Goal: Task Accomplishment & Management: Complete application form

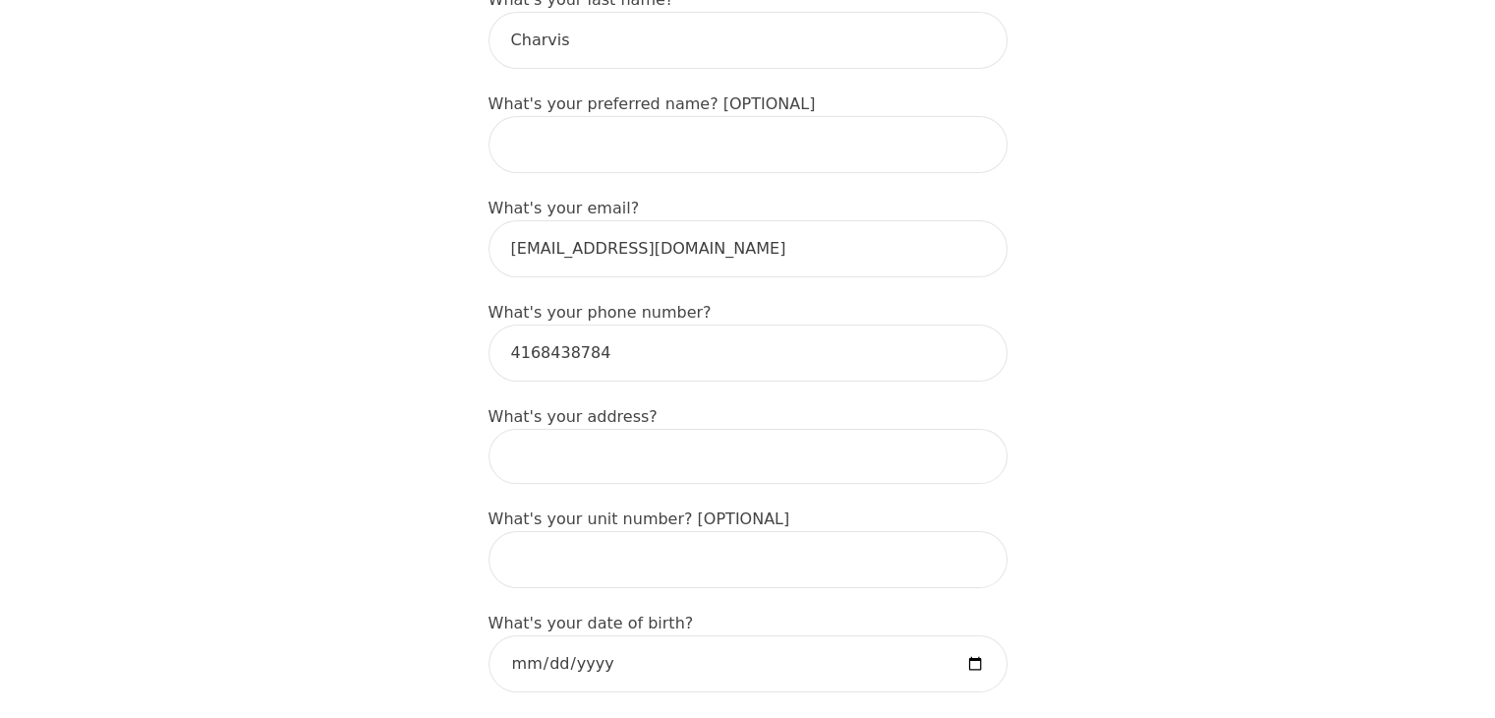
scroll to position [492, 0]
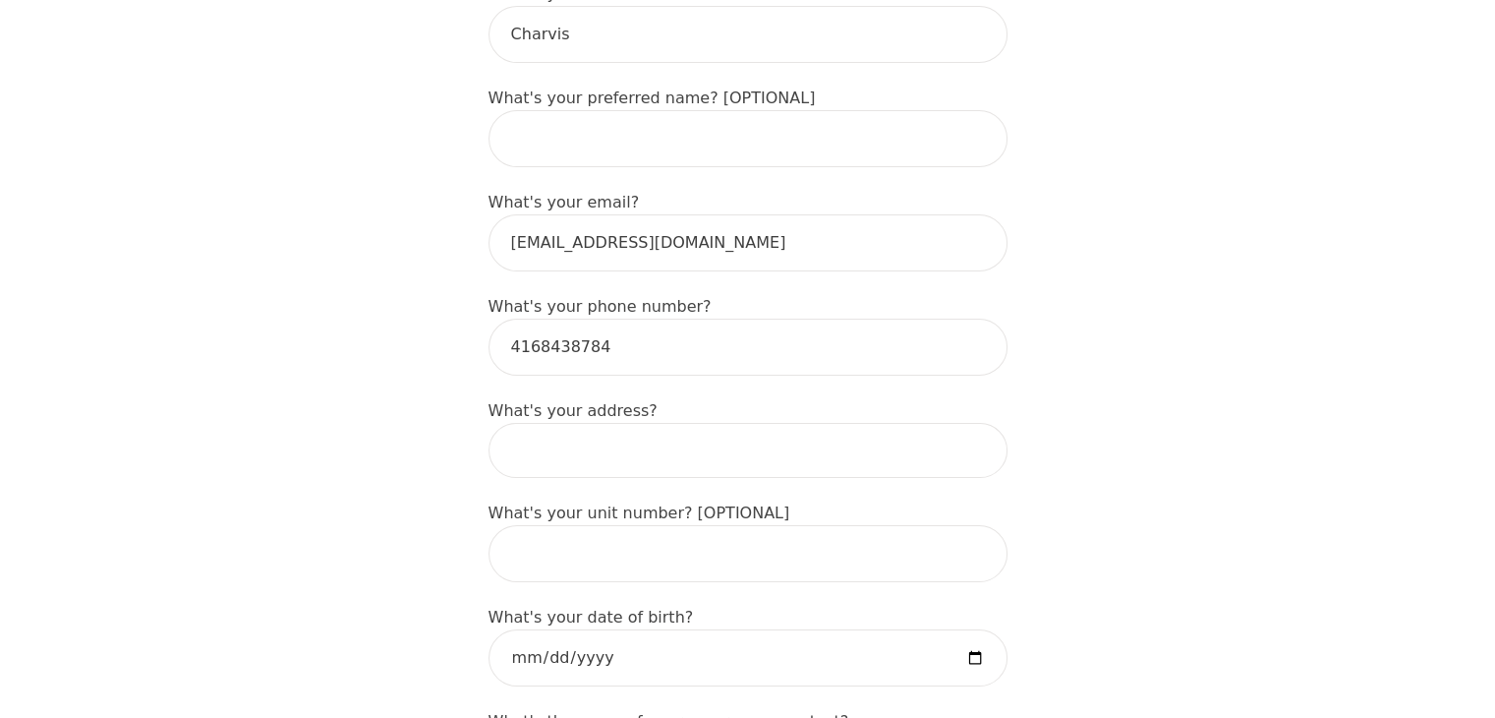
click at [561, 423] on input at bounding box center [748, 450] width 519 height 55
type input "156 Miracle Trail"
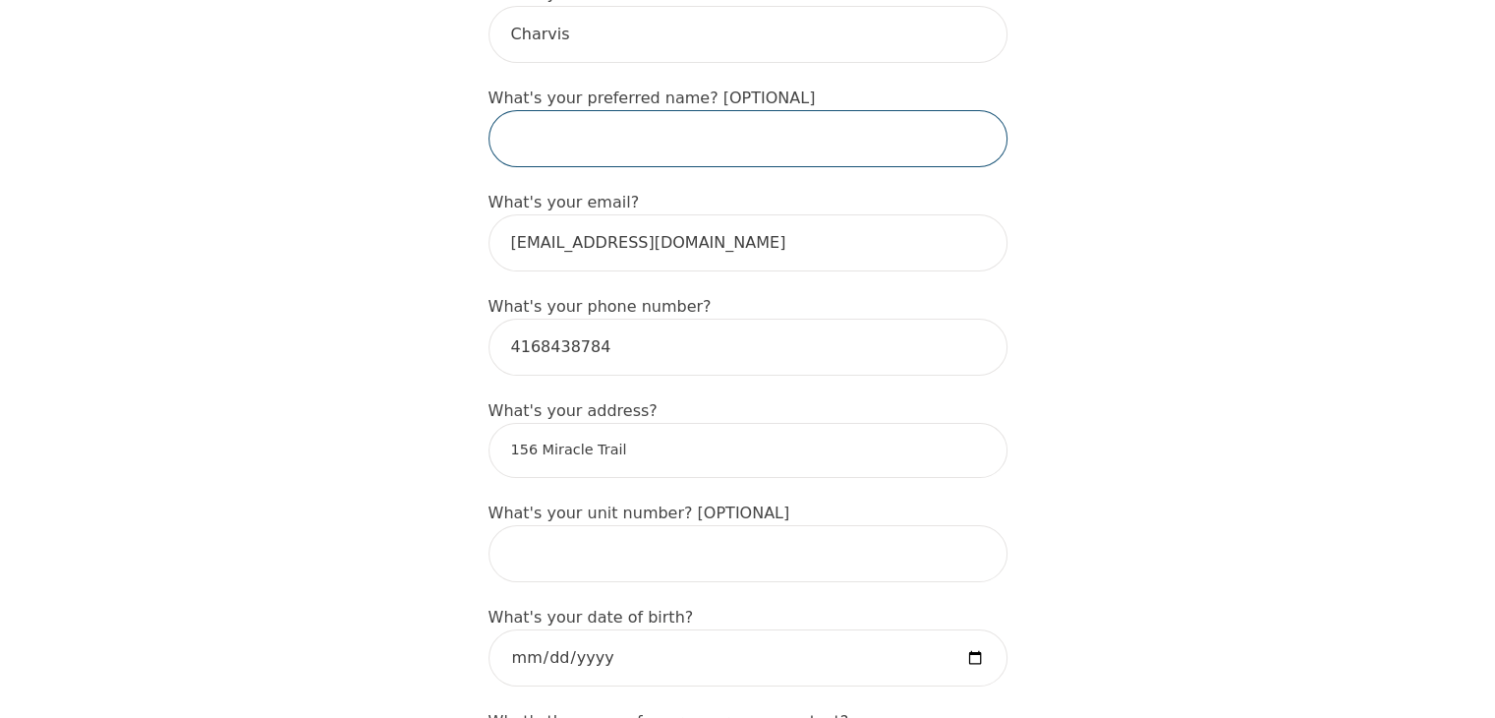
type input "[PERSON_NAME]"
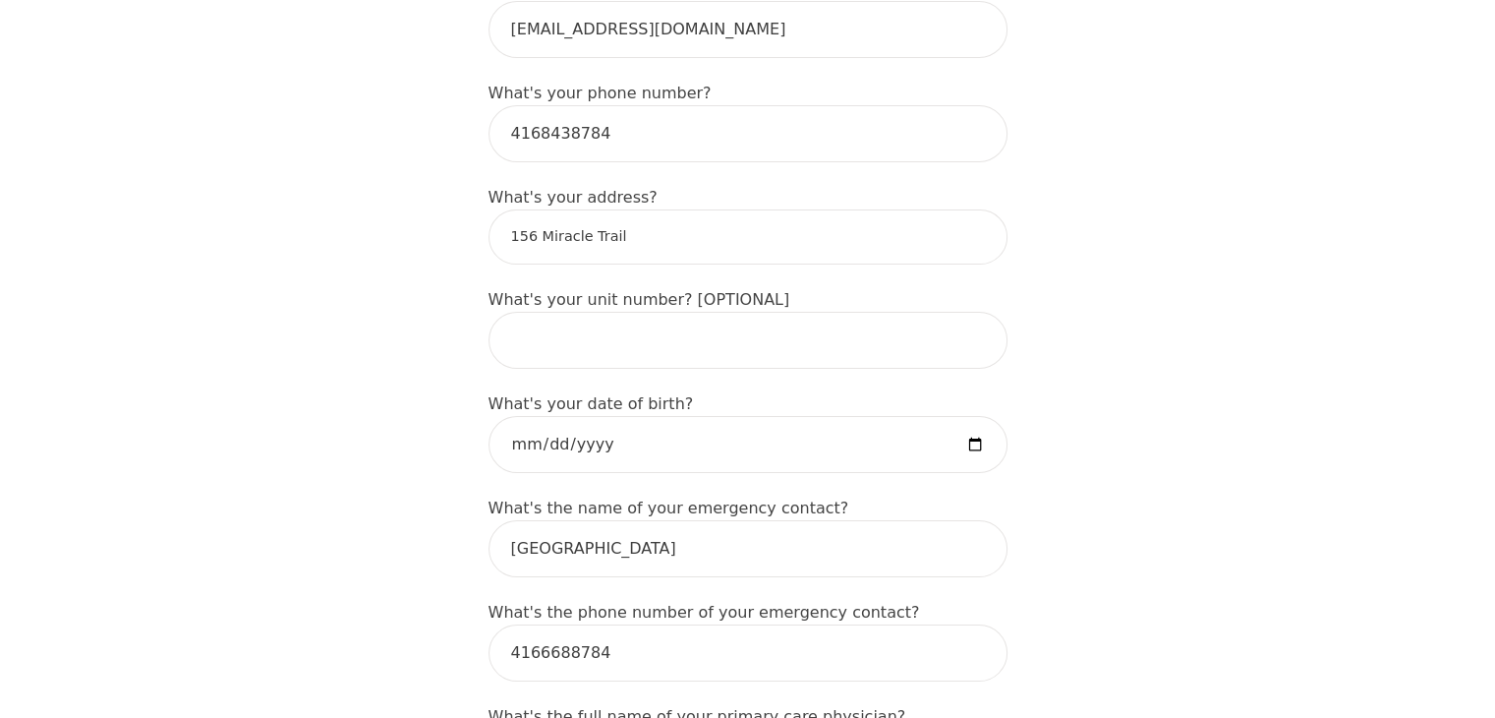
scroll to position [786, 0]
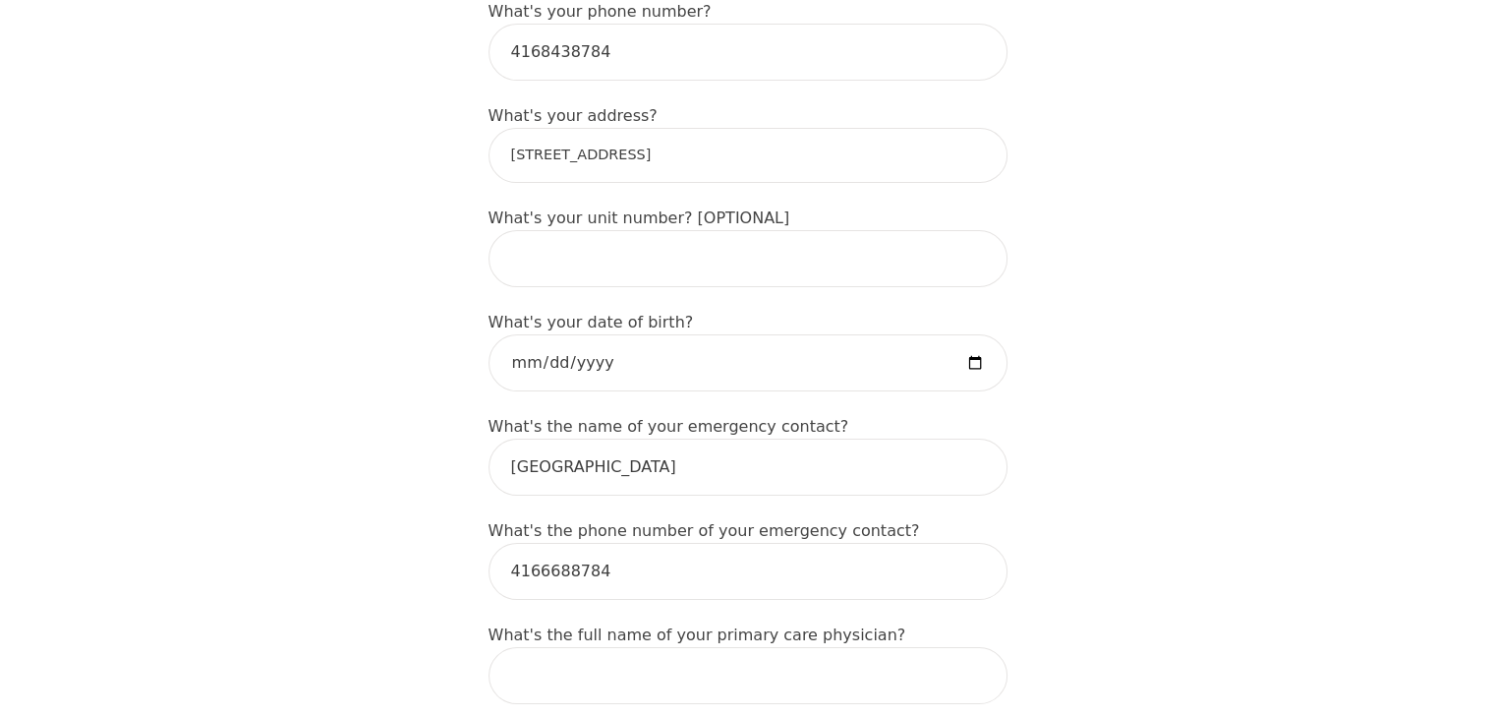
type input "[STREET_ADDRESS]"
click at [976, 334] on input "date" at bounding box center [748, 362] width 519 height 57
click at [603, 334] on input "date" at bounding box center [748, 362] width 519 height 57
drag, startPoint x: 625, startPoint y: 299, endPoint x: 469, endPoint y: 312, distance: 156.8
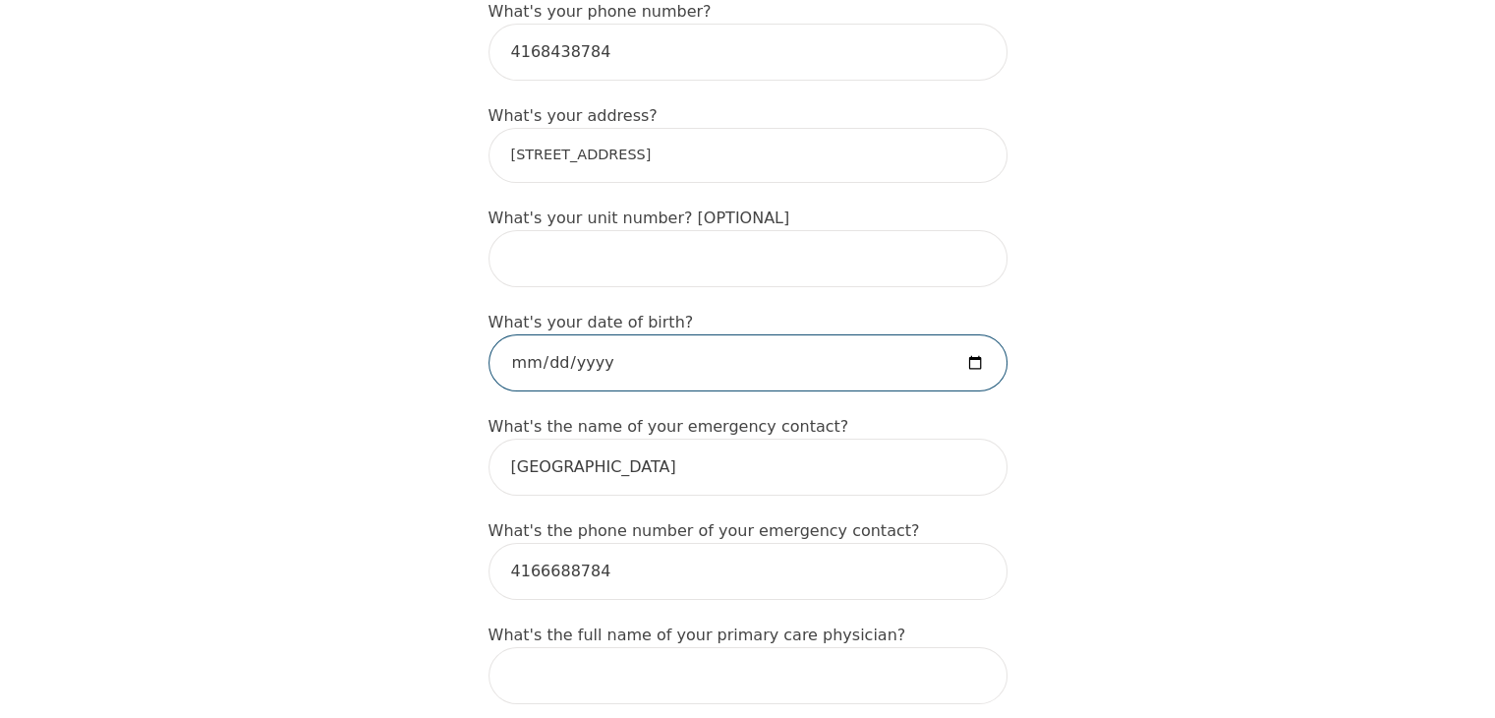
click at [519, 334] on input "date" at bounding box center [748, 362] width 519 height 57
type input "[DATE]"
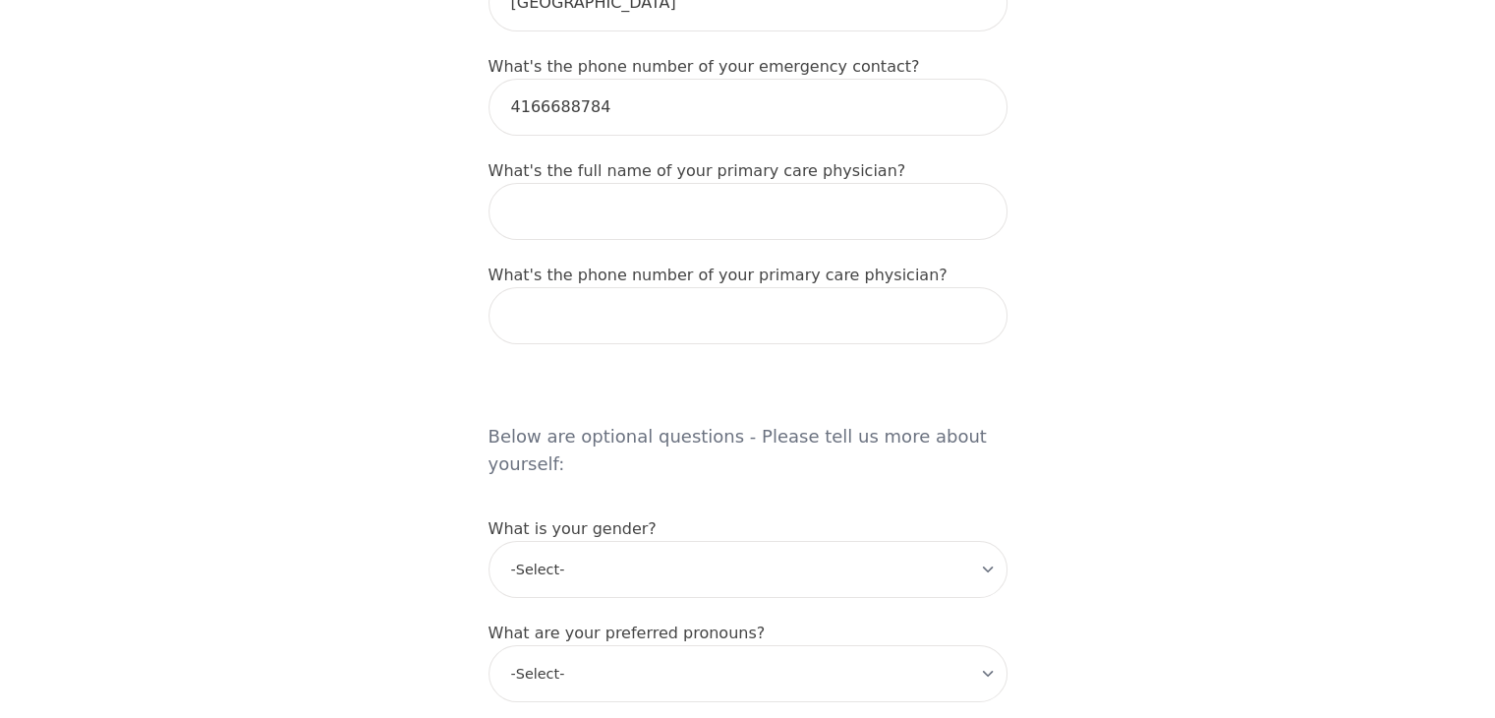
scroll to position [1376, 0]
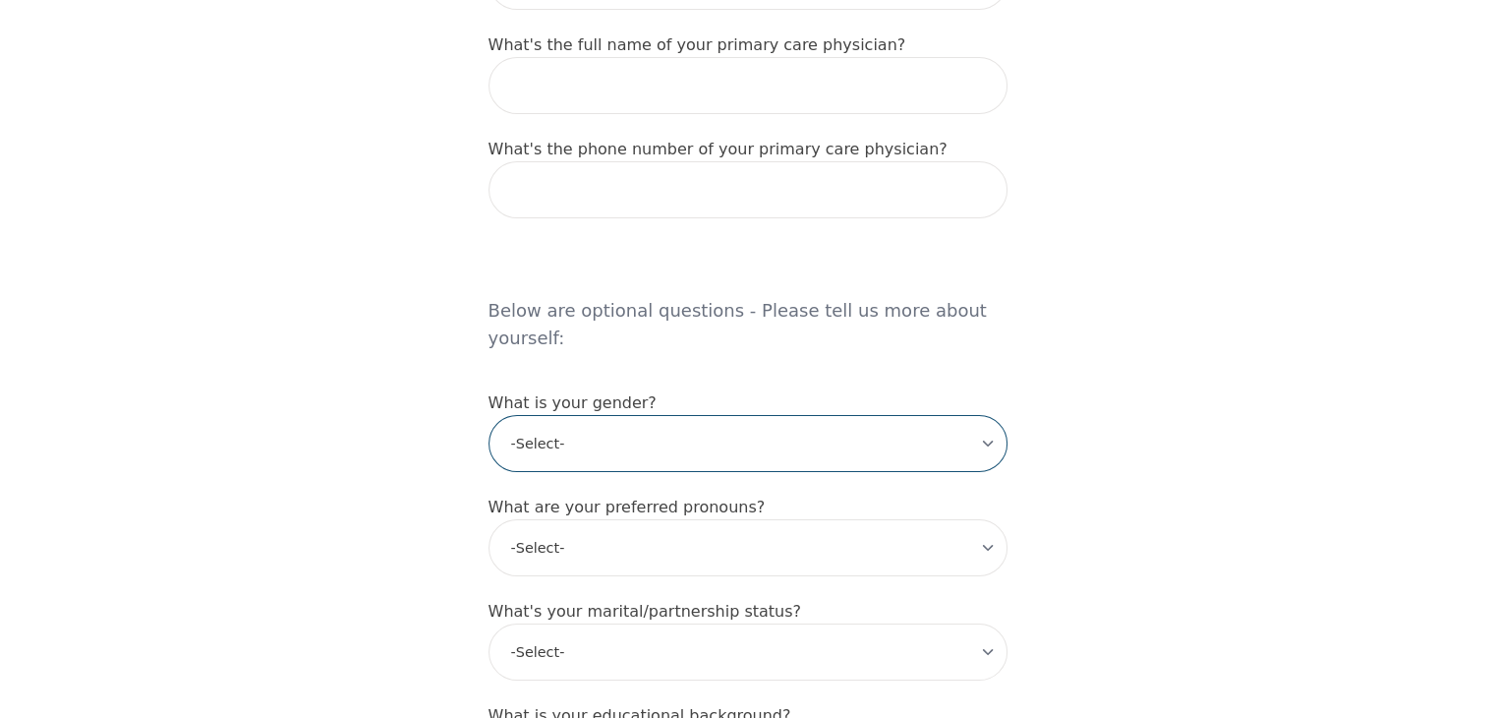
click at [989, 415] on select "-Select- [DEMOGRAPHIC_DATA] [DEMOGRAPHIC_DATA] [DEMOGRAPHIC_DATA] [DEMOGRAPHIC_…" at bounding box center [748, 443] width 519 height 57
select select "[DEMOGRAPHIC_DATA]"
click at [489, 415] on select "-Select- [DEMOGRAPHIC_DATA] [DEMOGRAPHIC_DATA] [DEMOGRAPHIC_DATA] [DEMOGRAPHIC_…" at bounding box center [748, 443] width 519 height 57
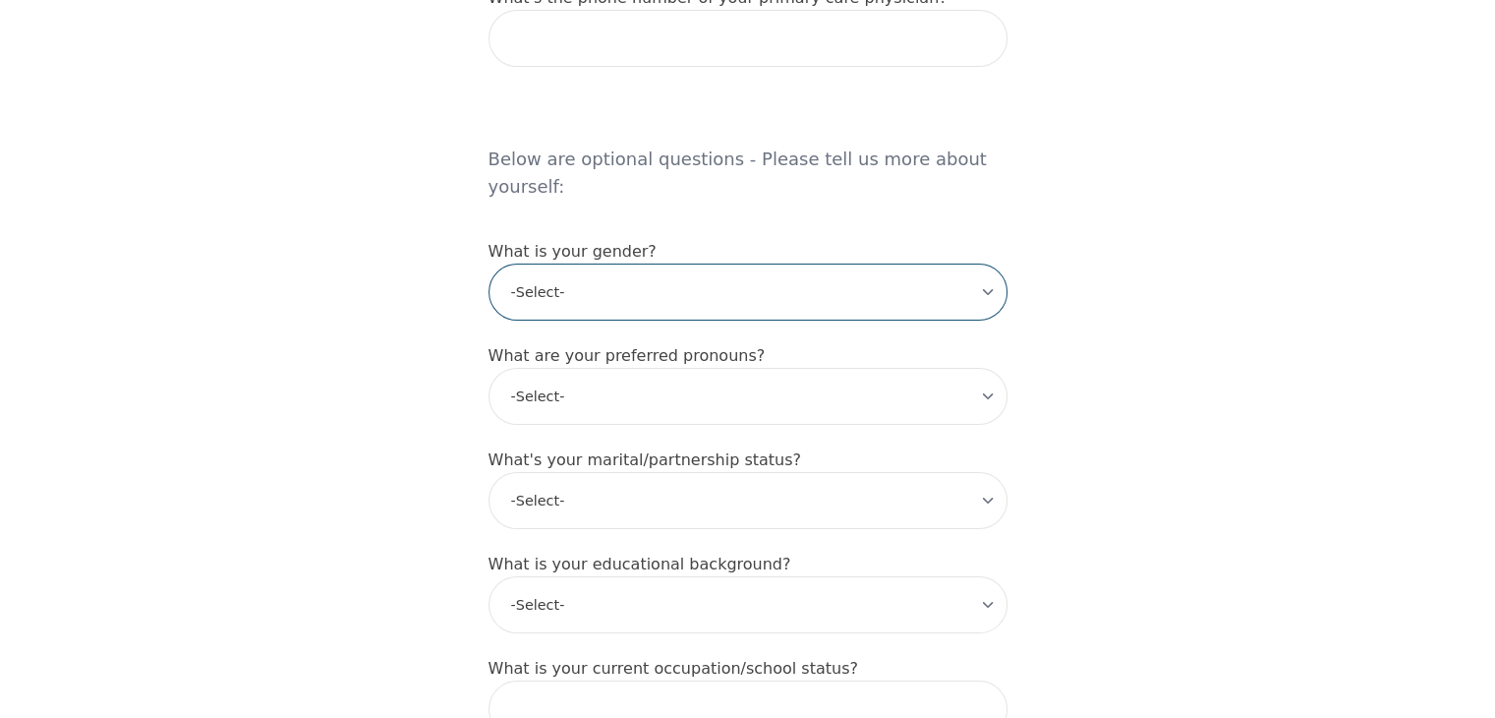
scroll to position [1573, 0]
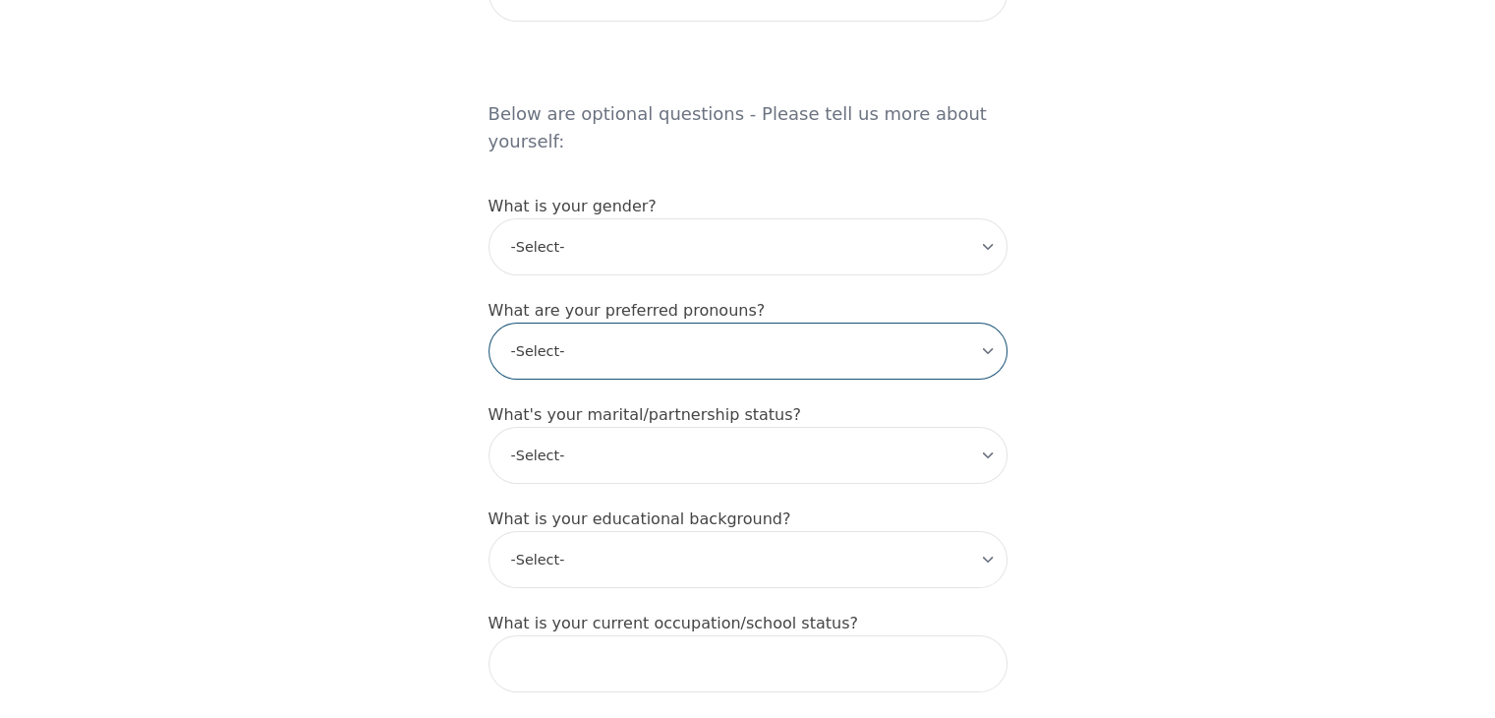
click at [984, 322] on select "-Select- he/him she/her they/them ze/zir xe/xem ey/em ve/ver tey/ter e/e per/pe…" at bounding box center [748, 350] width 519 height 57
select select "she/her"
click at [489, 322] on select "-Select- he/him she/her they/them ze/zir xe/xem ey/em ve/ver tey/ter e/e per/pe…" at bounding box center [748, 350] width 519 height 57
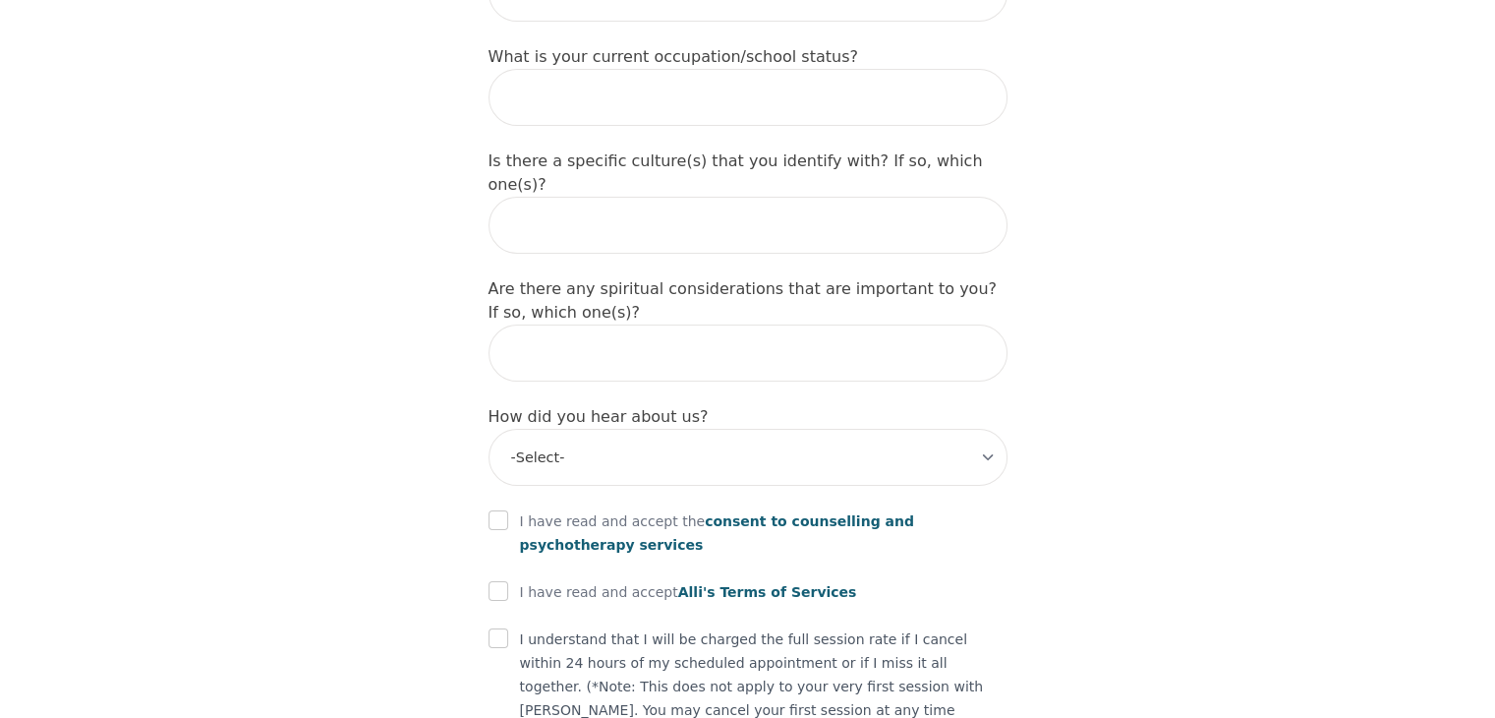
scroll to position [2163, 0]
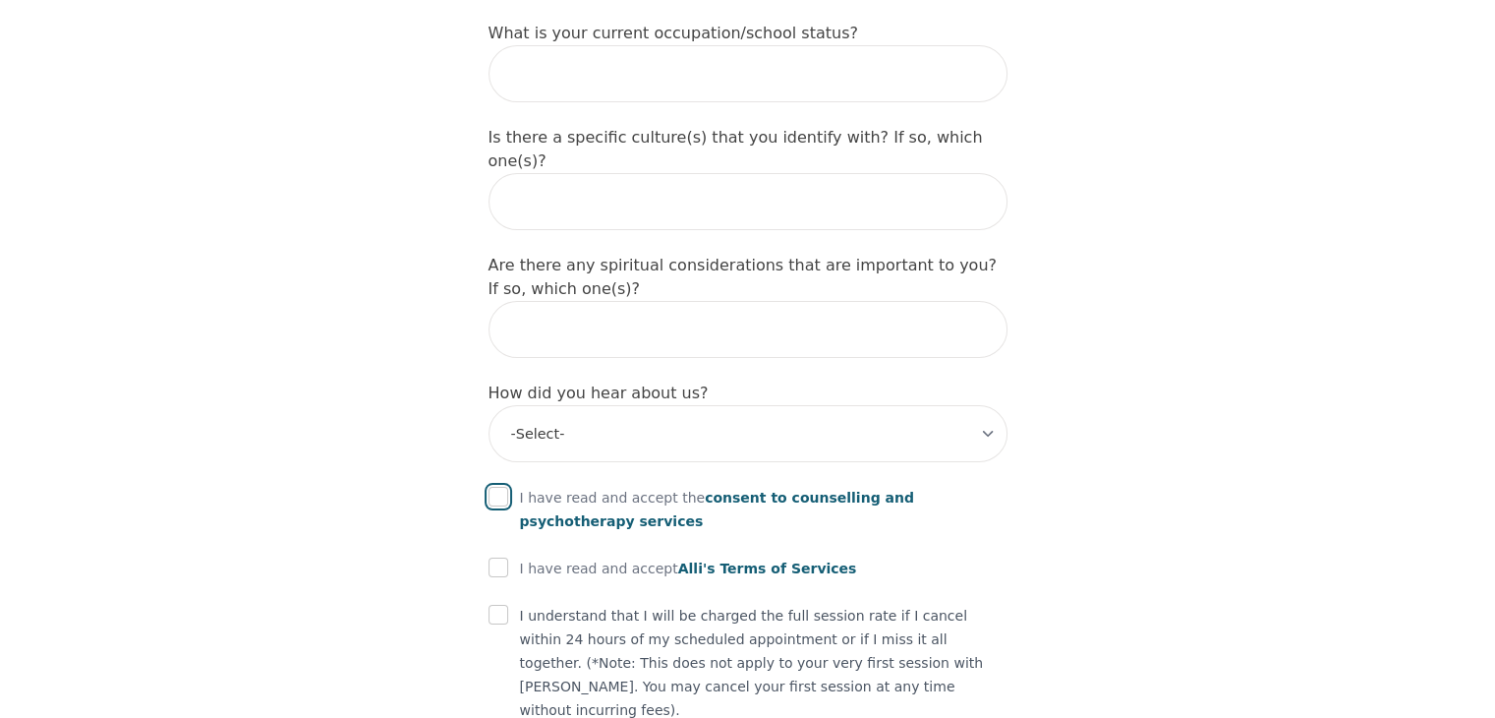
click at [504, 487] on input "checkbox" at bounding box center [499, 497] width 20 height 20
checkbox input "true"
click at [499, 557] on input "checkbox" at bounding box center [499, 567] width 20 height 20
checkbox input "true"
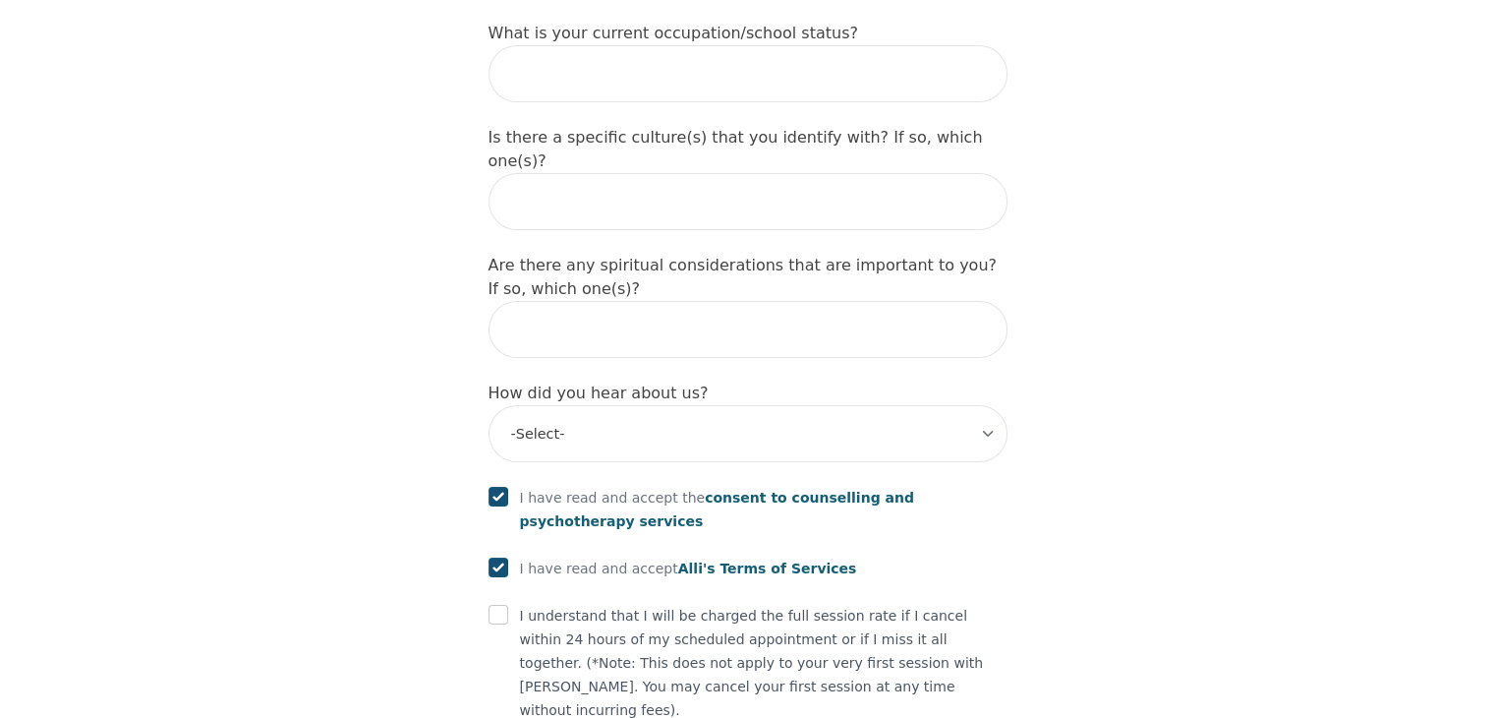
checkbox input "true"
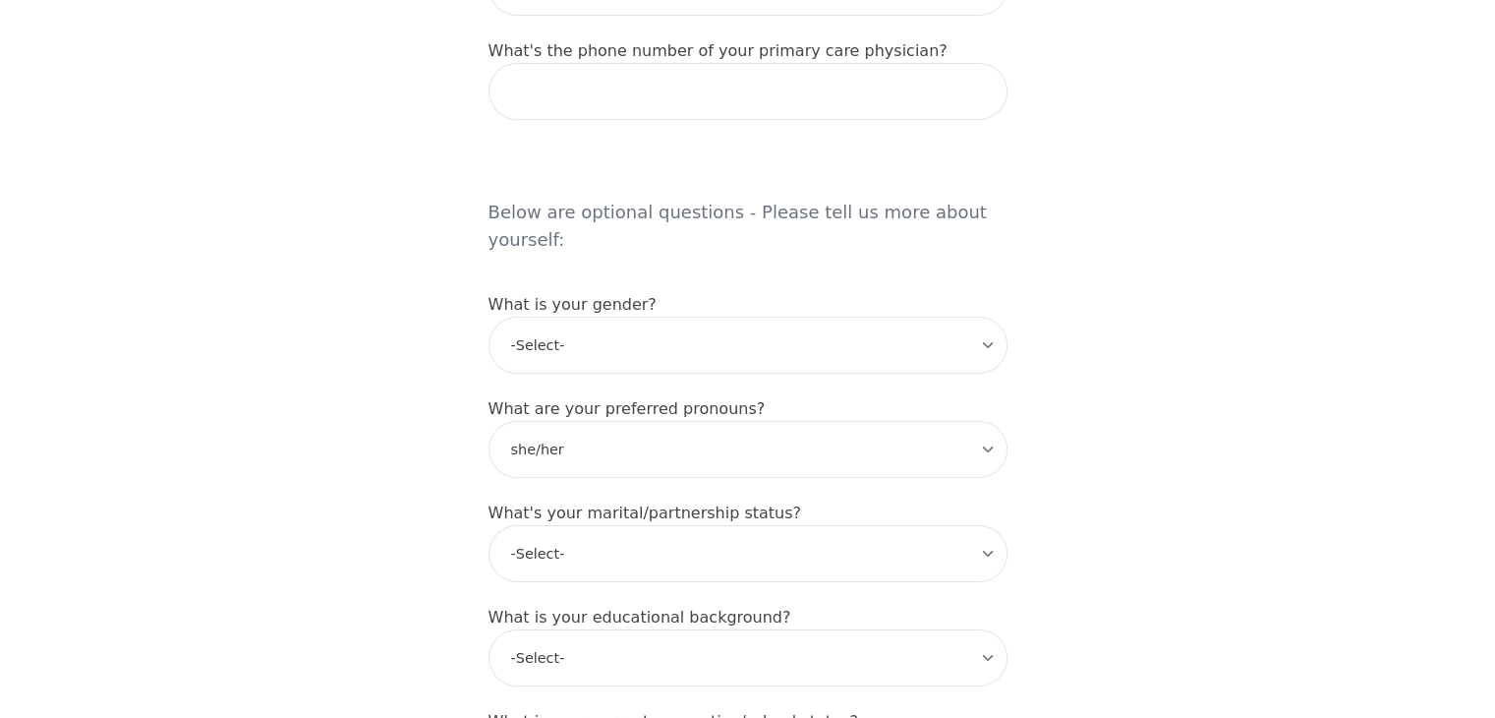
scroll to position [1573, 0]
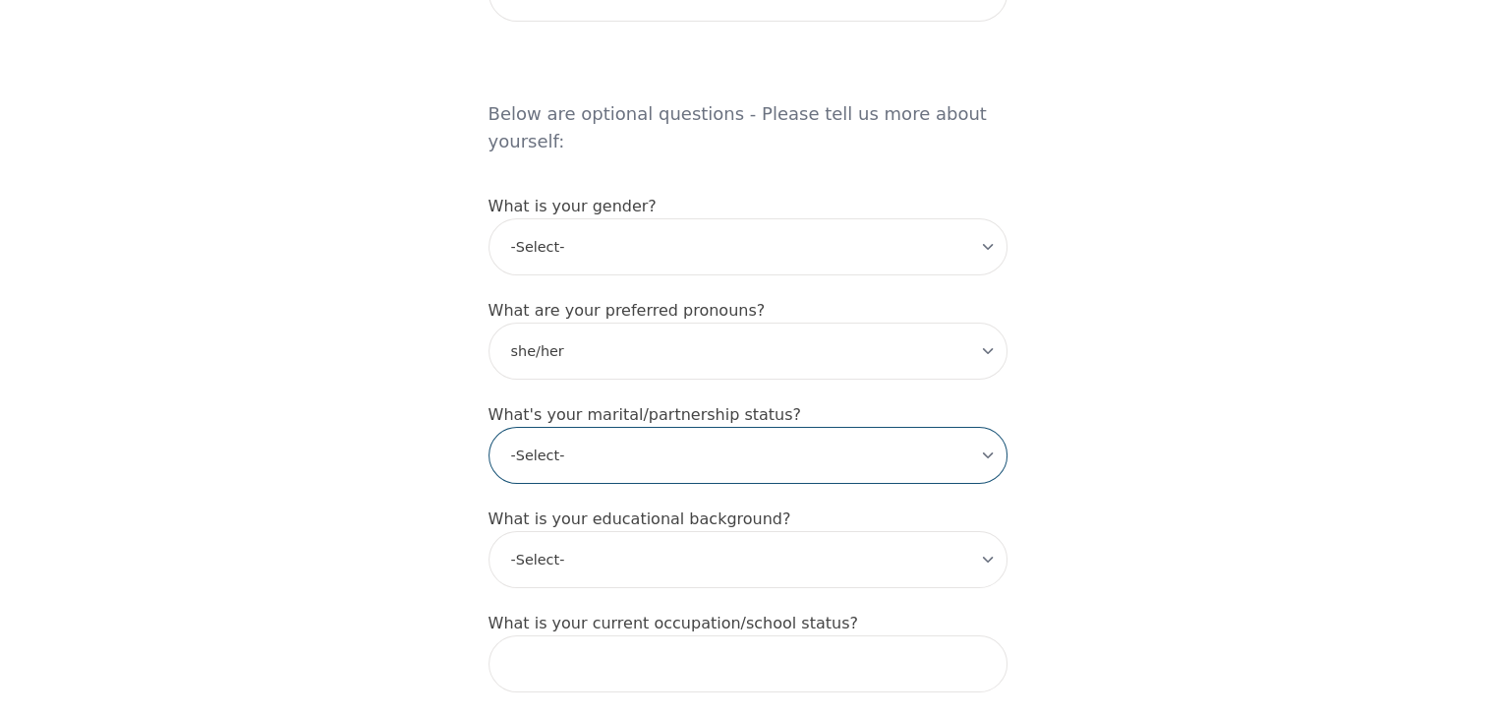
click at [980, 427] on select "-Select- Single Partnered Married Common Law Widowed Separated Divorced" at bounding box center [748, 455] width 519 height 57
select select "Divorced"
click at [489, 427] on select "-Select- Single Partnered Married Common Law Widowed Separated Divorced" at bounding box center [748, 455] width 519 height 57
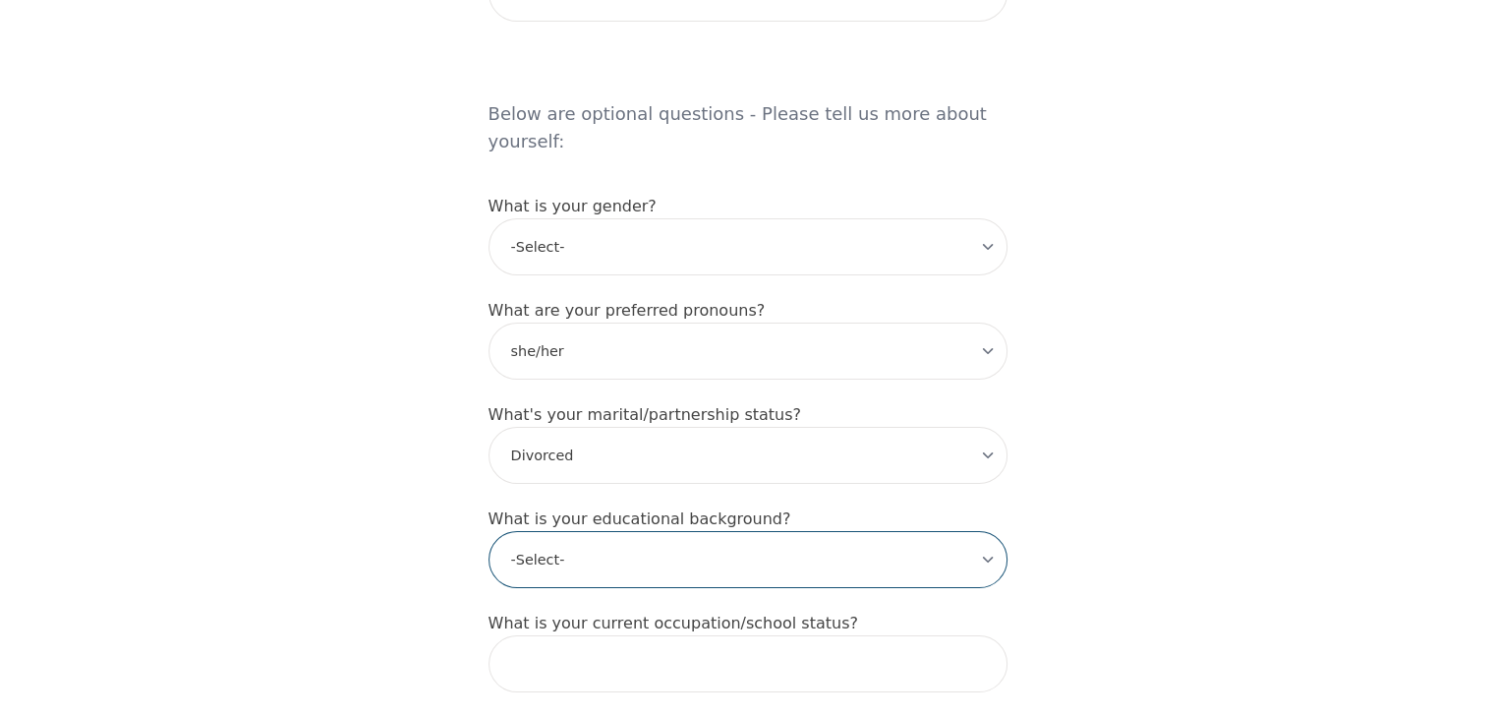
click at [987, 531] on select "-Select- Less than high school High school Associate degree Bachelor degree Mas…" at bounding box center [748, 559] width 519 height 57
select select "Associate degree"
click at [489, 531] on select "-Select- Less than high school High school Associate degree Bachelor degree Mas…" at bounding box center [748, 559] width 519 height 57
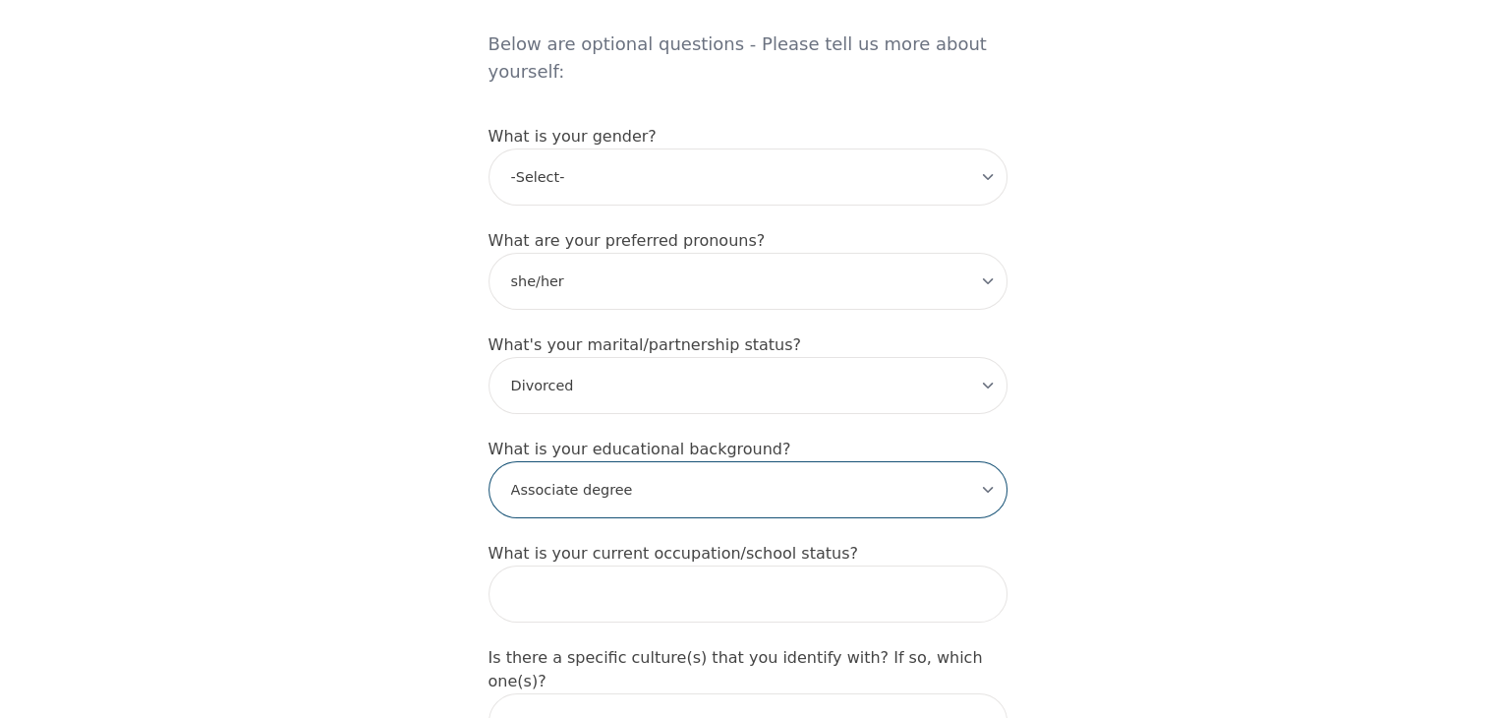
scroll to position [1770, 0]
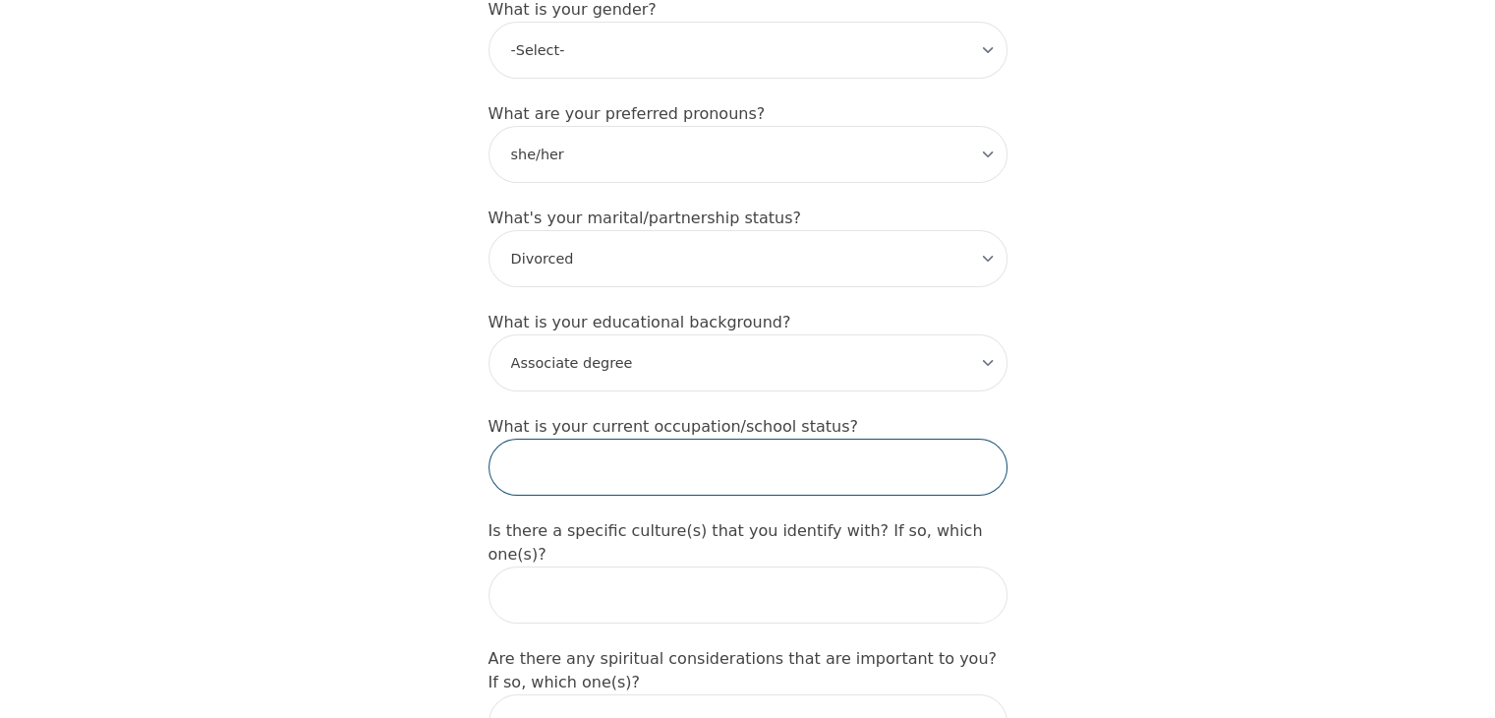
click at [603, 438] on input "text" at bounding box center [748, 466] width 519 height 57
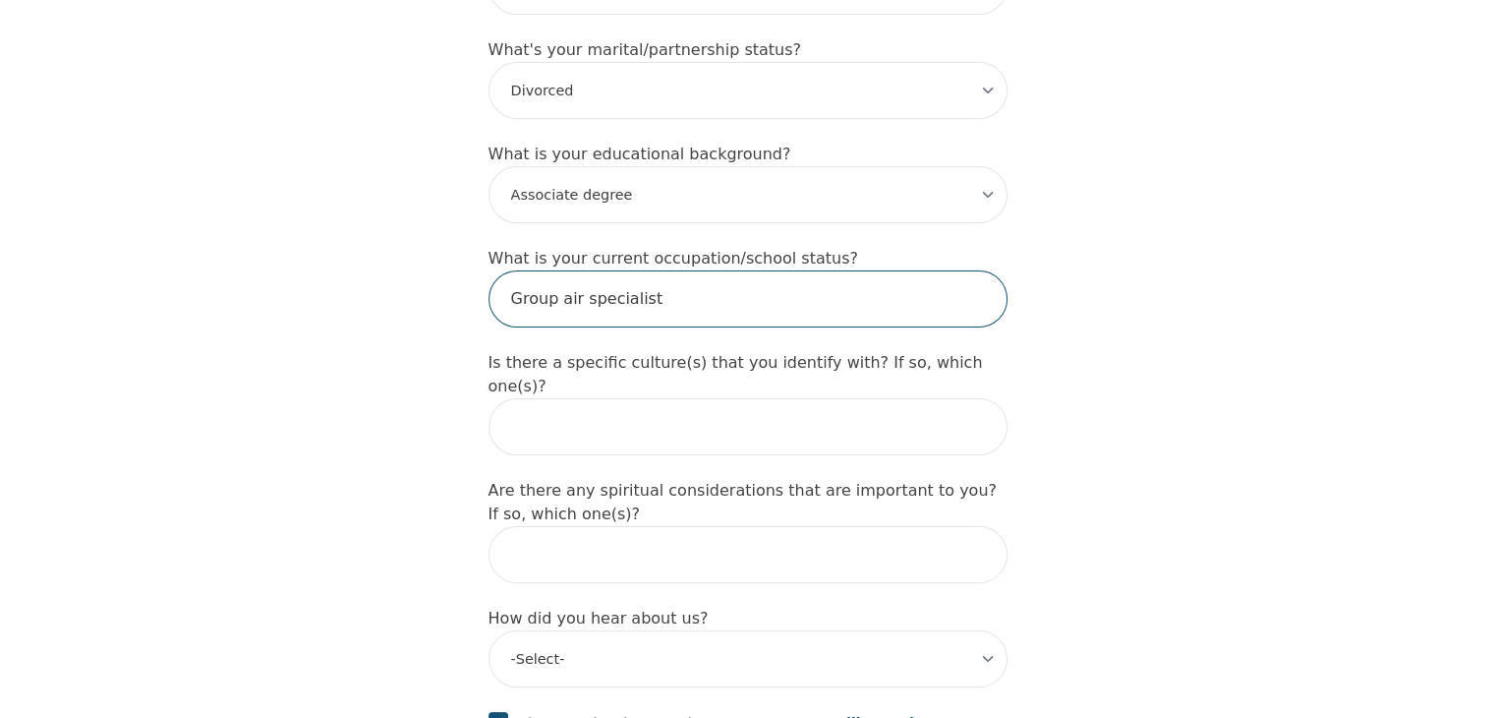
scroll to position [1966, 0]
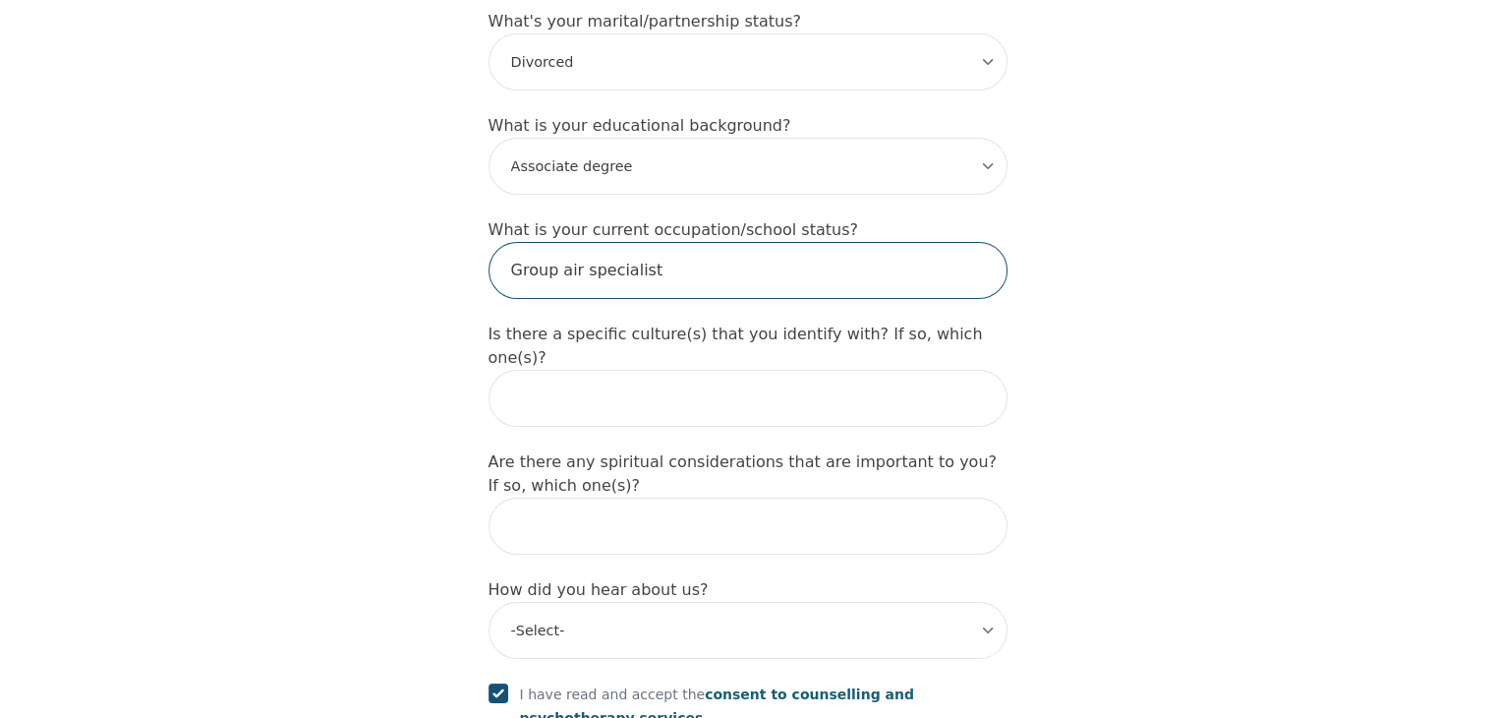
type input "Group air specialist"
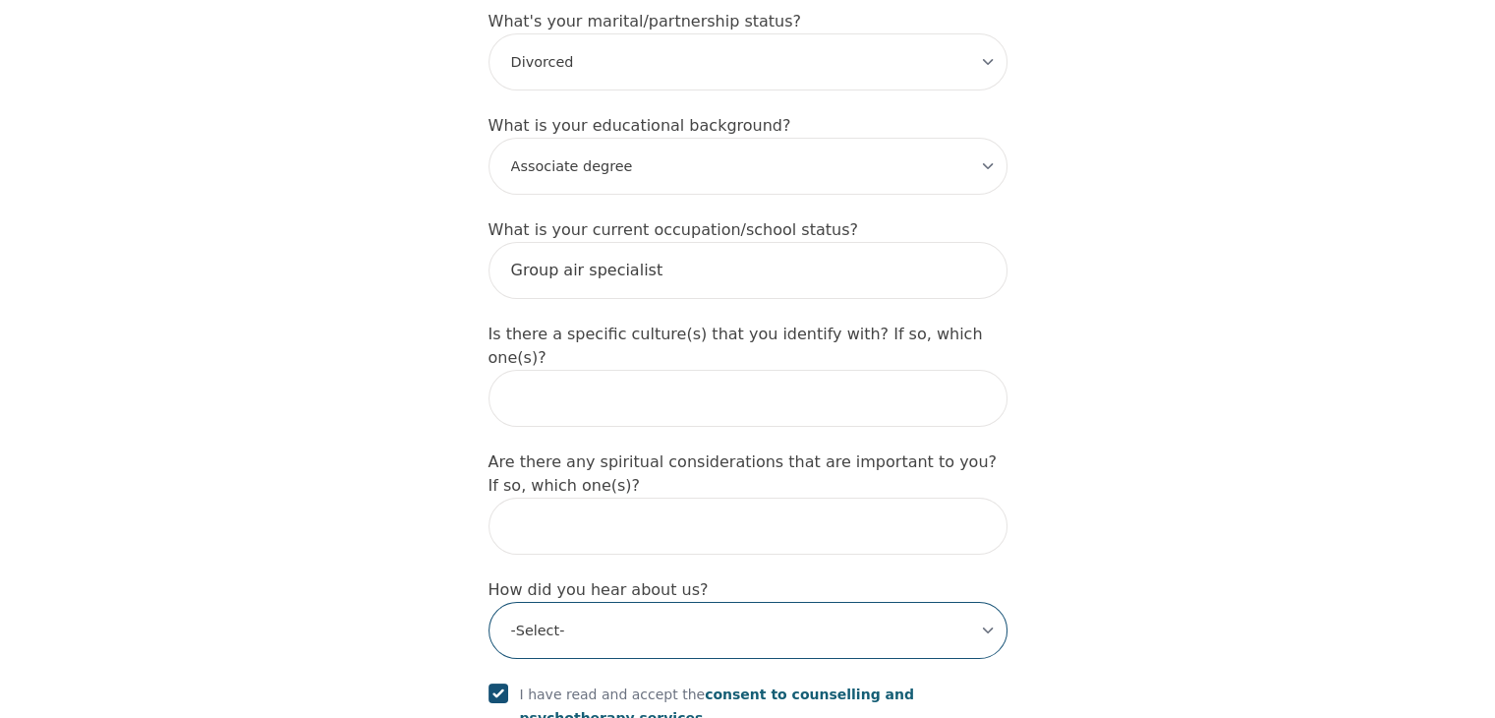
click at [637, 602] on select "-Select- Physician/Specialist Friend Facebook Instagram Google Search Google Ad…" at bounding box center [748, 630] width 519 height 57
click at [489, 602] on select "-Select- Physician/Specialist Friend Facebook Instagram Google Search Google Ad…" at bounding box center [748, 630] width 519 height 57
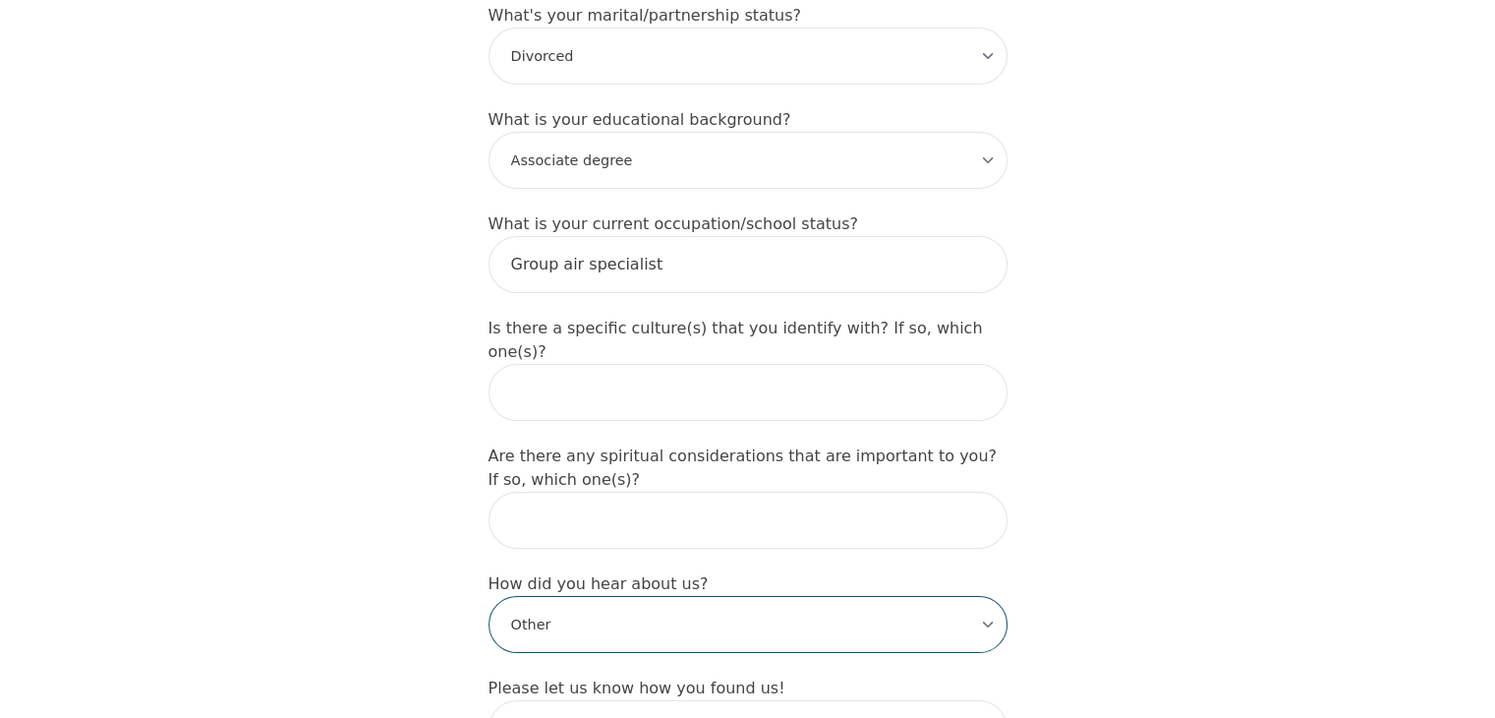
scroll to position [2064, 0]
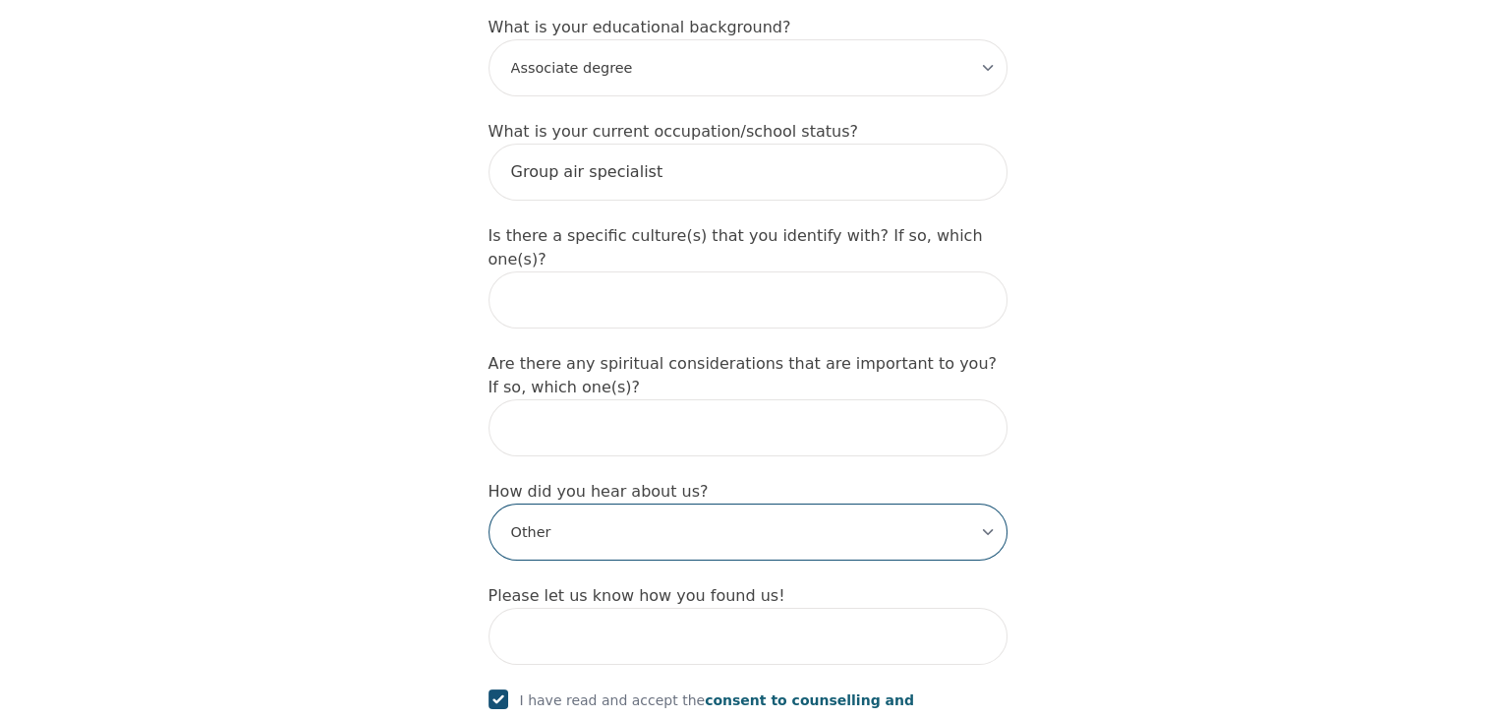
click at [985, 503] on select "-Select- Physician/Specialist Friend Facebook Instagram Google Search Google Ad…" at bounding box center [748, 531] width 519 height 57
select select "Instagram"
click at [489, 503] on select "-Select- Physician/Specialist Friend Facebook Instagram Google Search Google Ad…" at bounding box center [748, 531] width 519 height 57
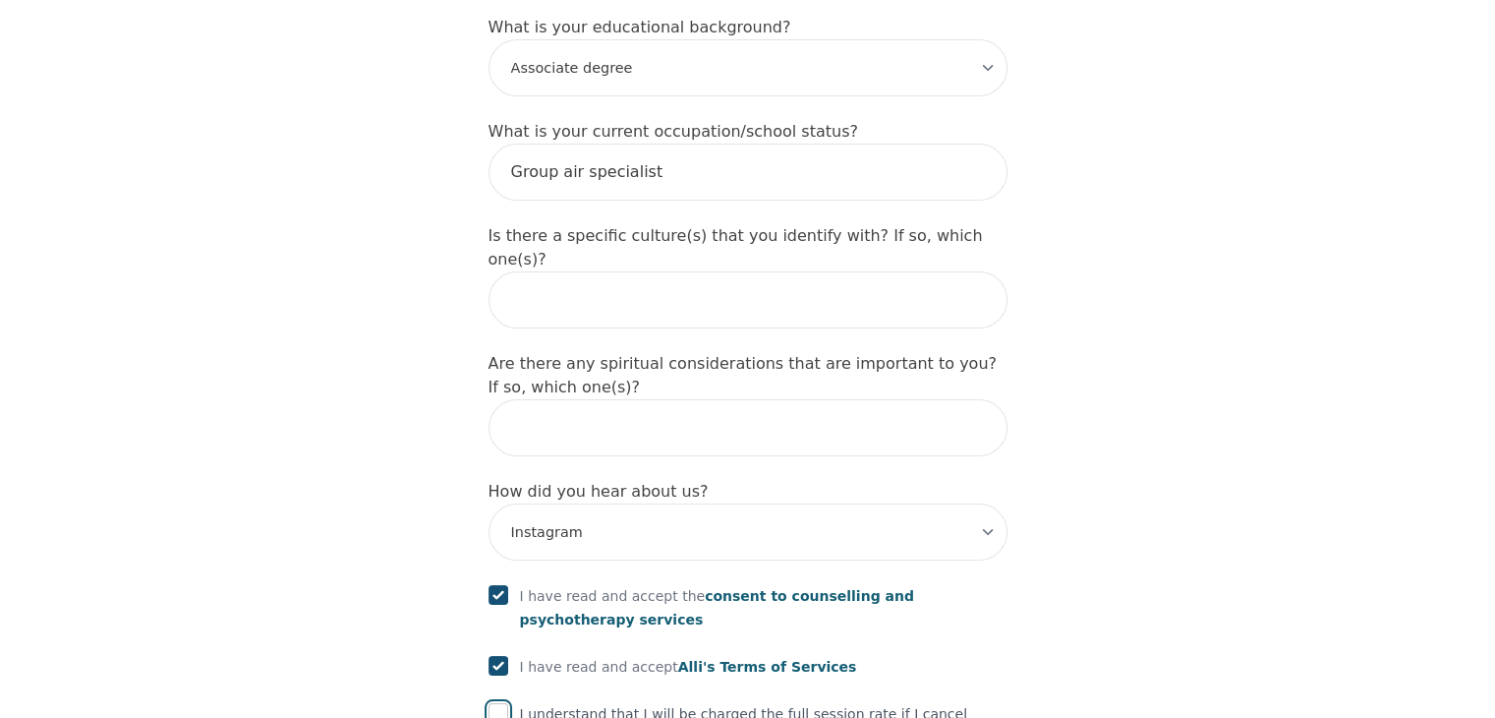
click at [493, 703] on input "checkbox" at bounding box center [499, 713] width 20 height 20
checkbox input "true"
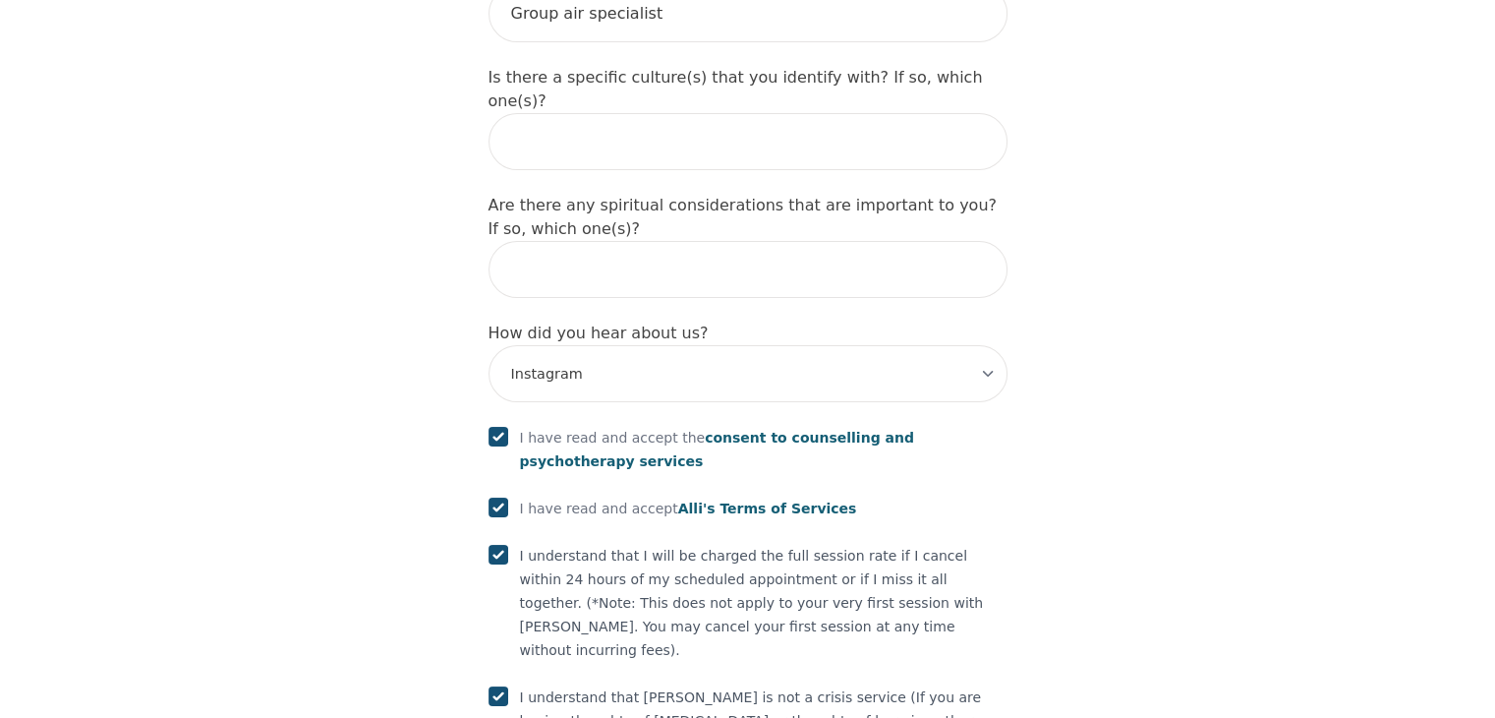
scroll to position [2292, 0]
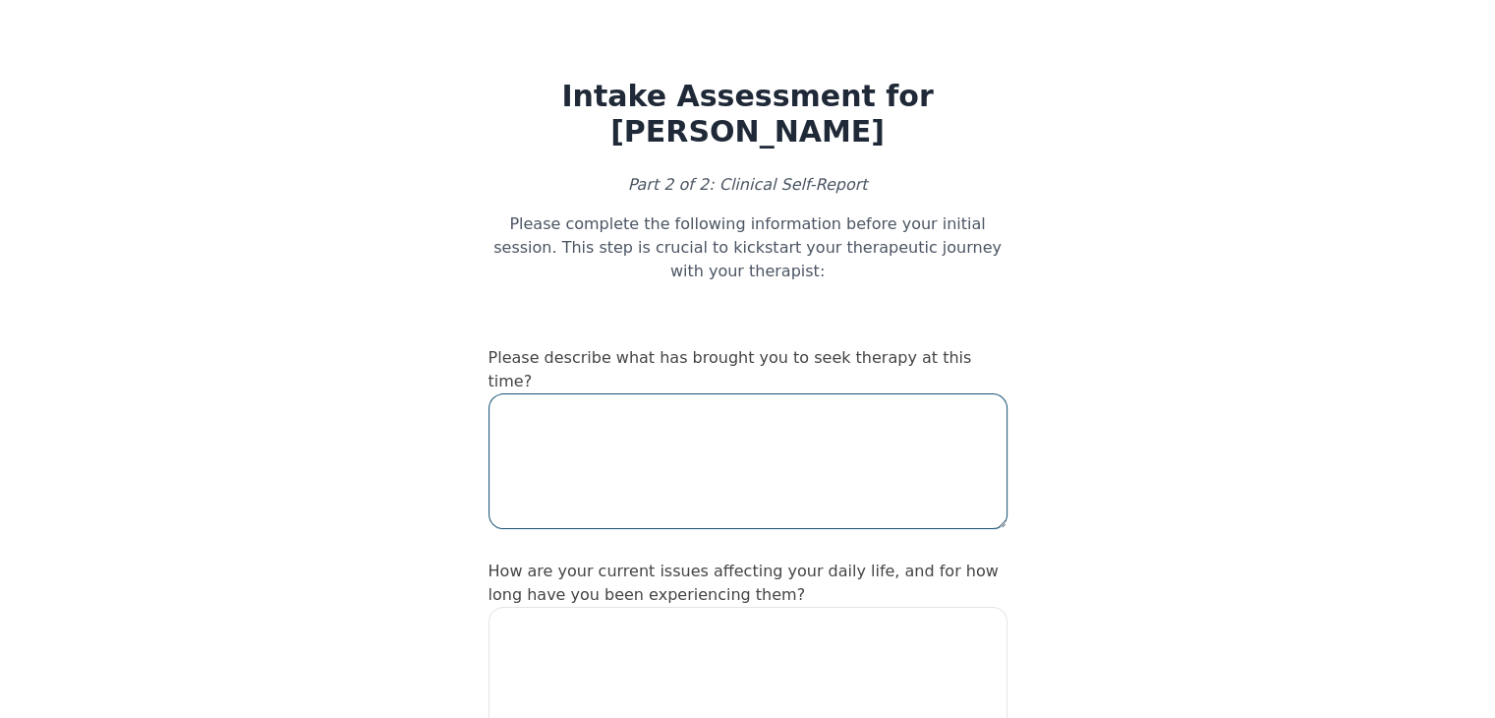
click at [535, 393] on textarea at bounding box center [748, 461] width 519 height 136
type textarea "C"
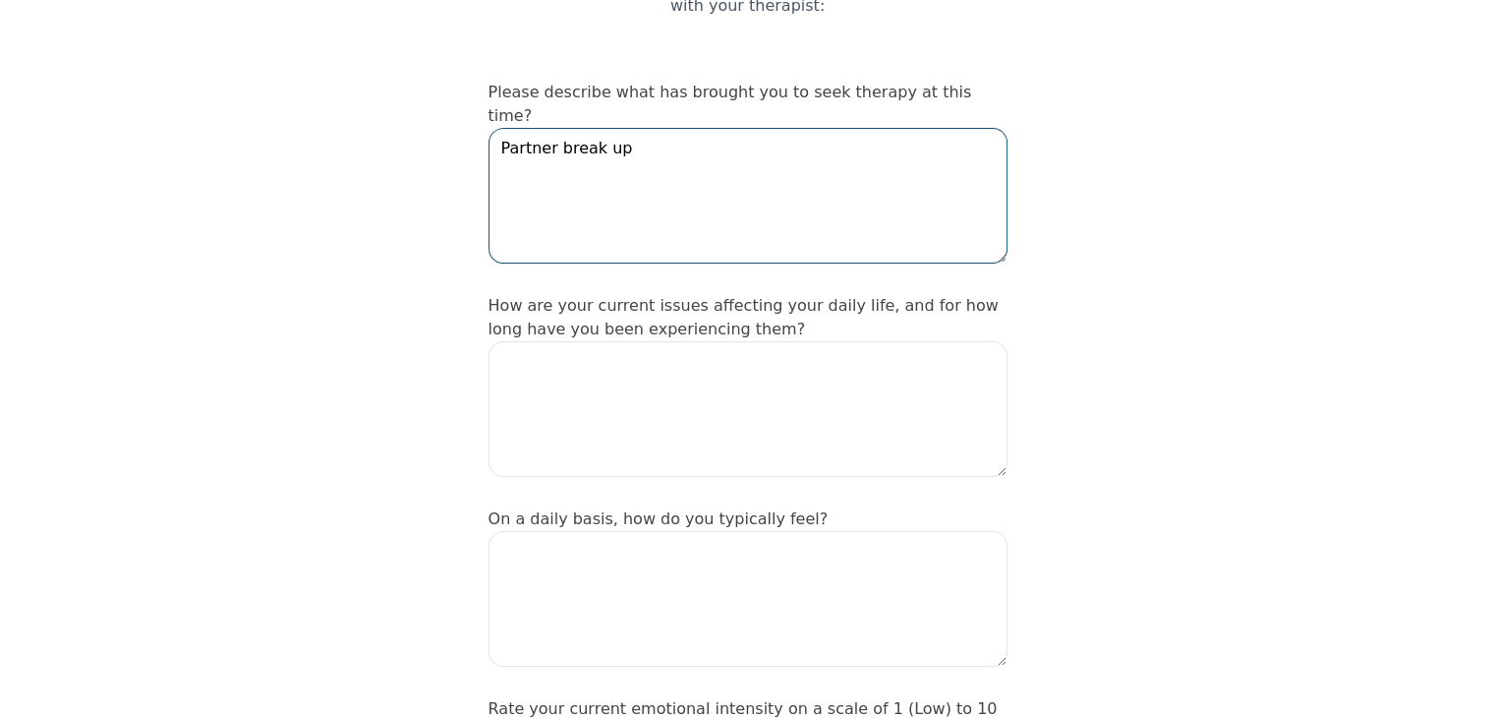
scroll to position [295, 0]
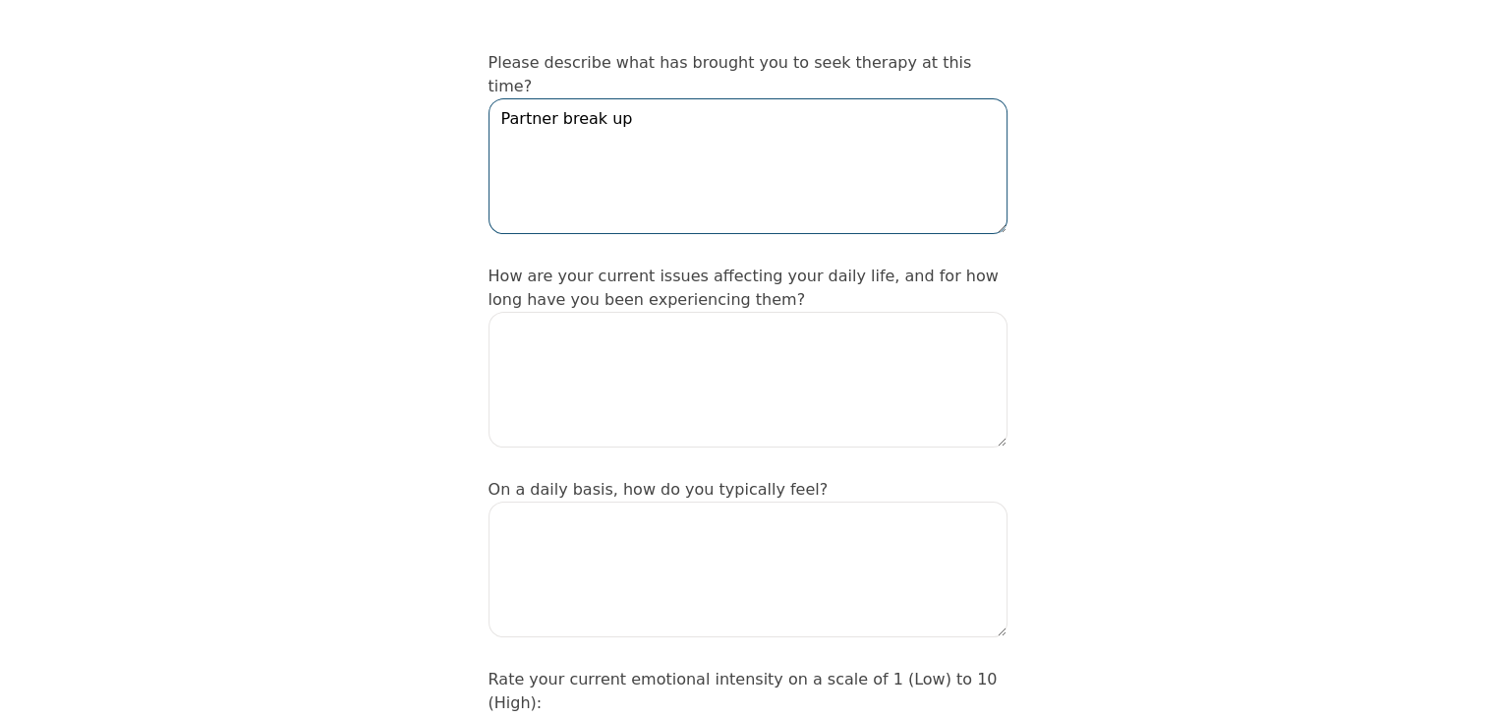
type textarea "Partner break up"
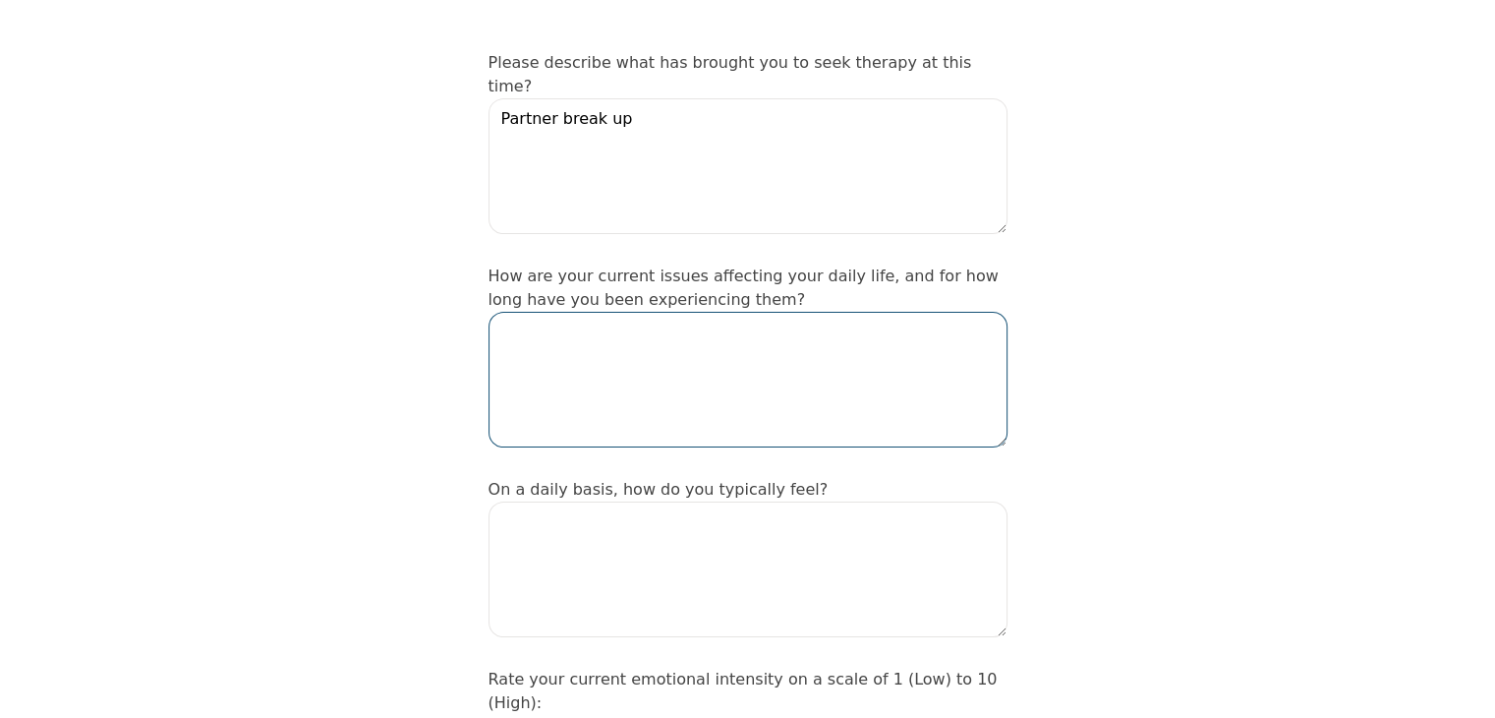
click at [578, 312] on textarea at bounding box center [748, 380] width 519 height 136
type textarea "Just going through mixed emotions"
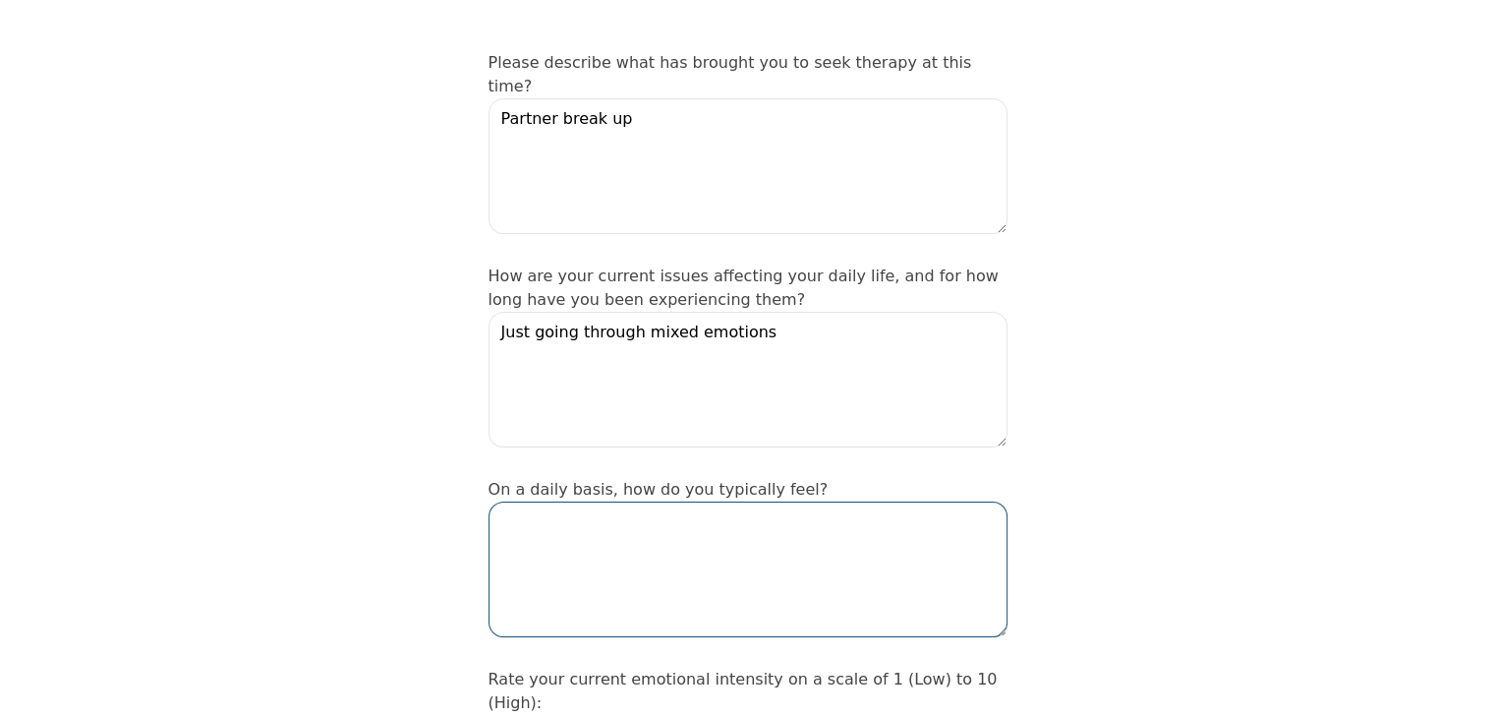
click at [582, 501] on textarea at bounding box center [748, 569] width 519 height 136
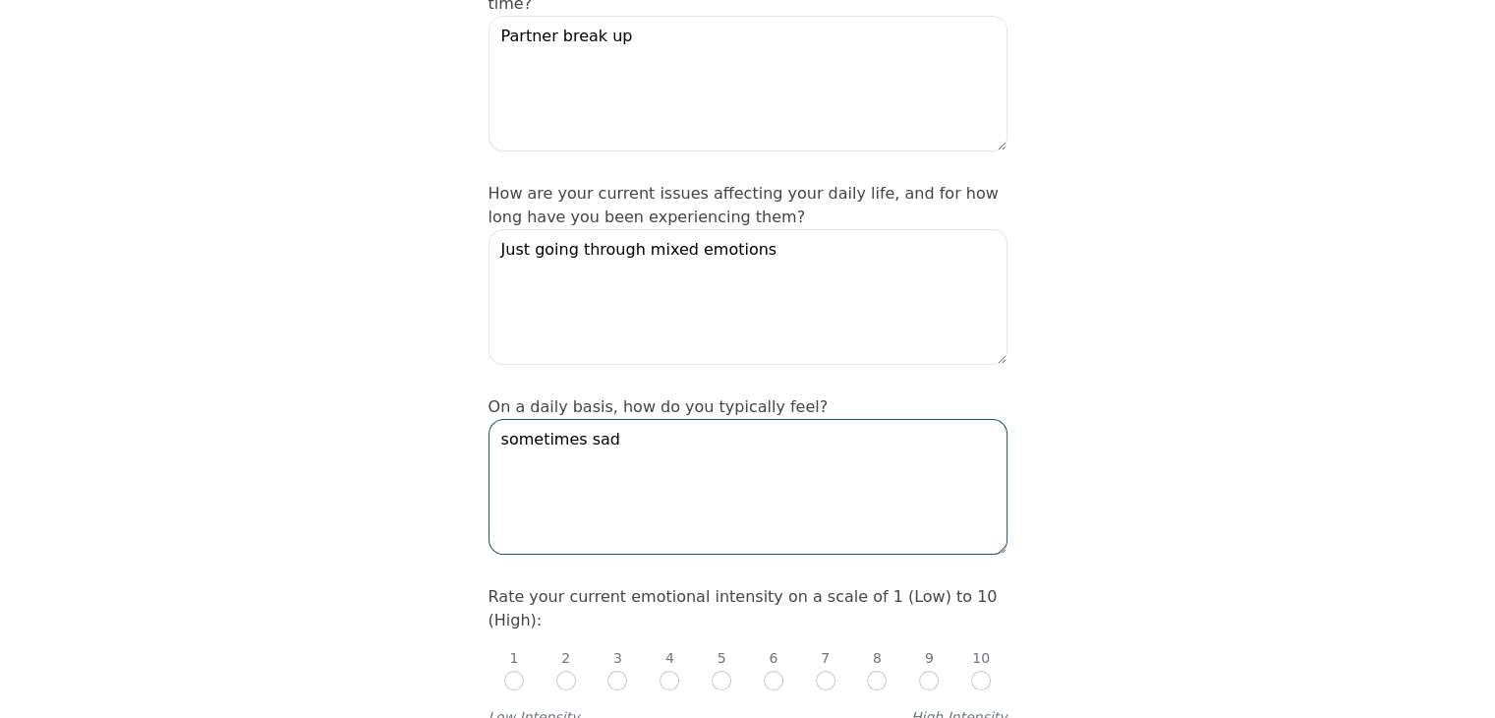
scroll to position [590, 0]
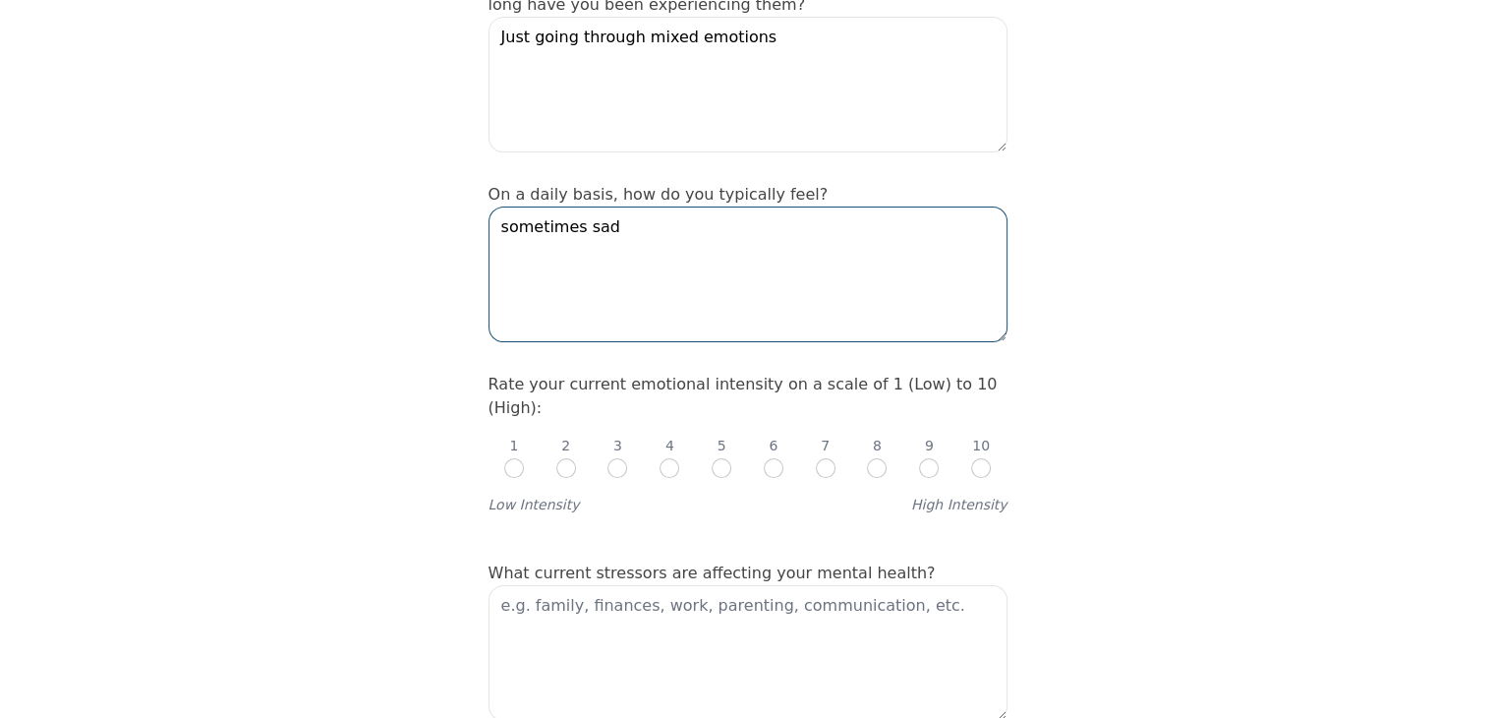
type textarea "sometimes sad"
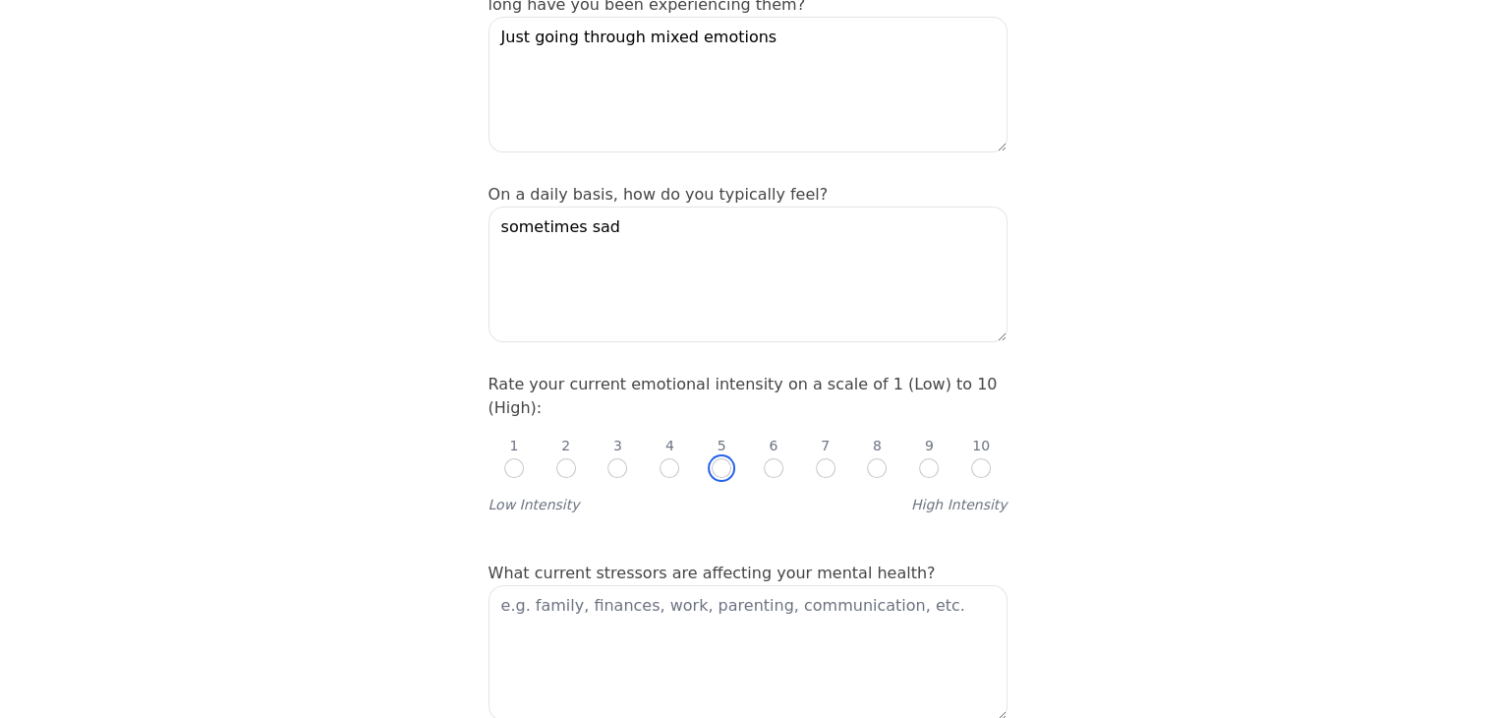
click at [719, 458] on input "radio" at bounding box center [722, 468] width 20 height 20
radio input "true"
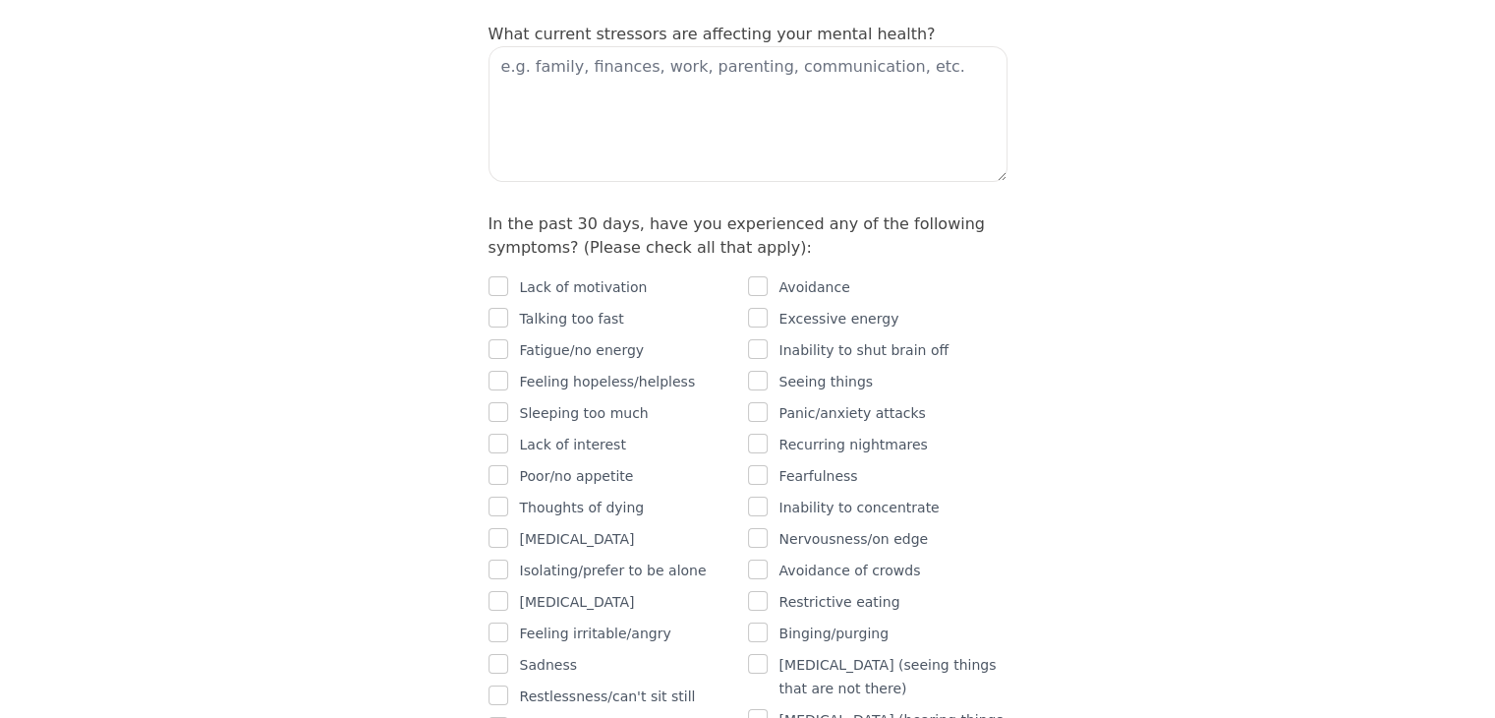
scroll to position [1180, 0]
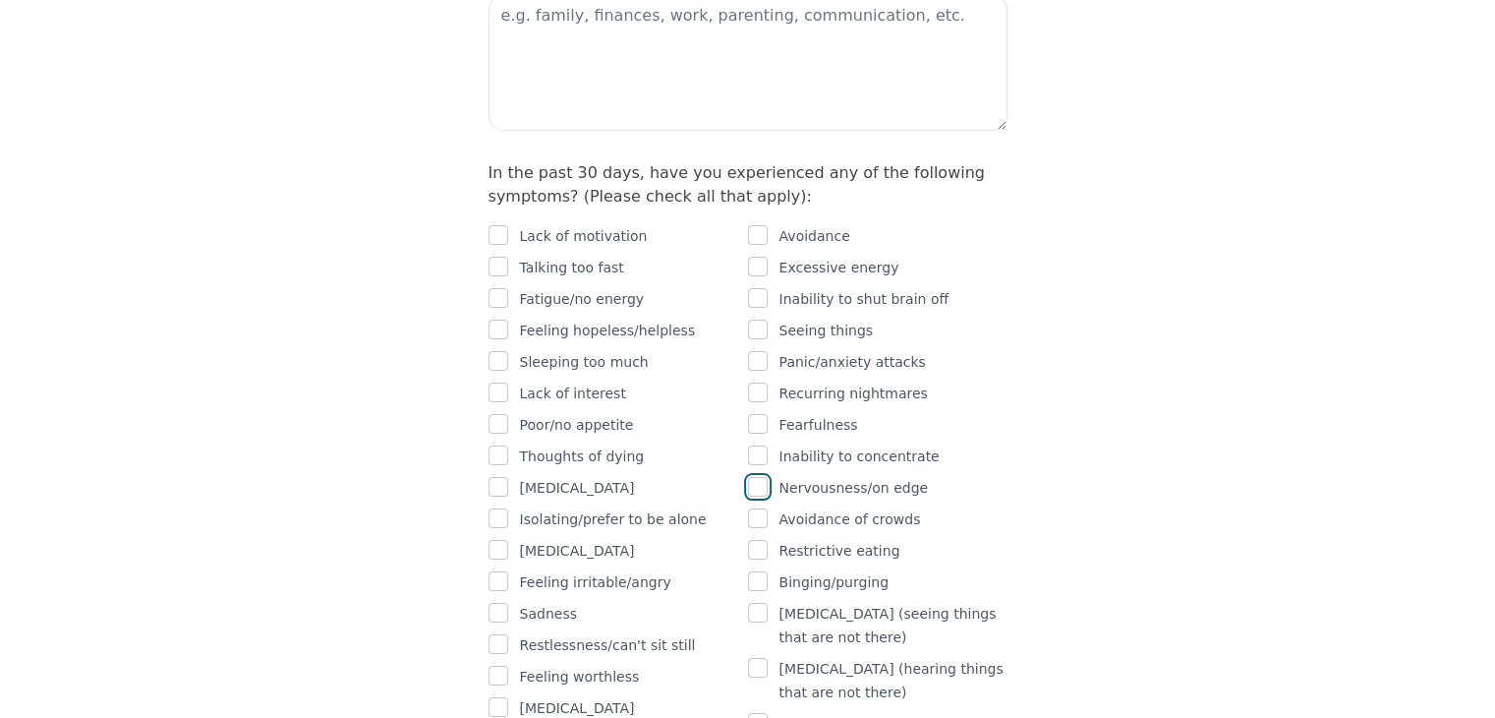
click at [762, 477] on input "checkbox" at bounding box center [758, 487] width 20 height 20
checkbox input "true"
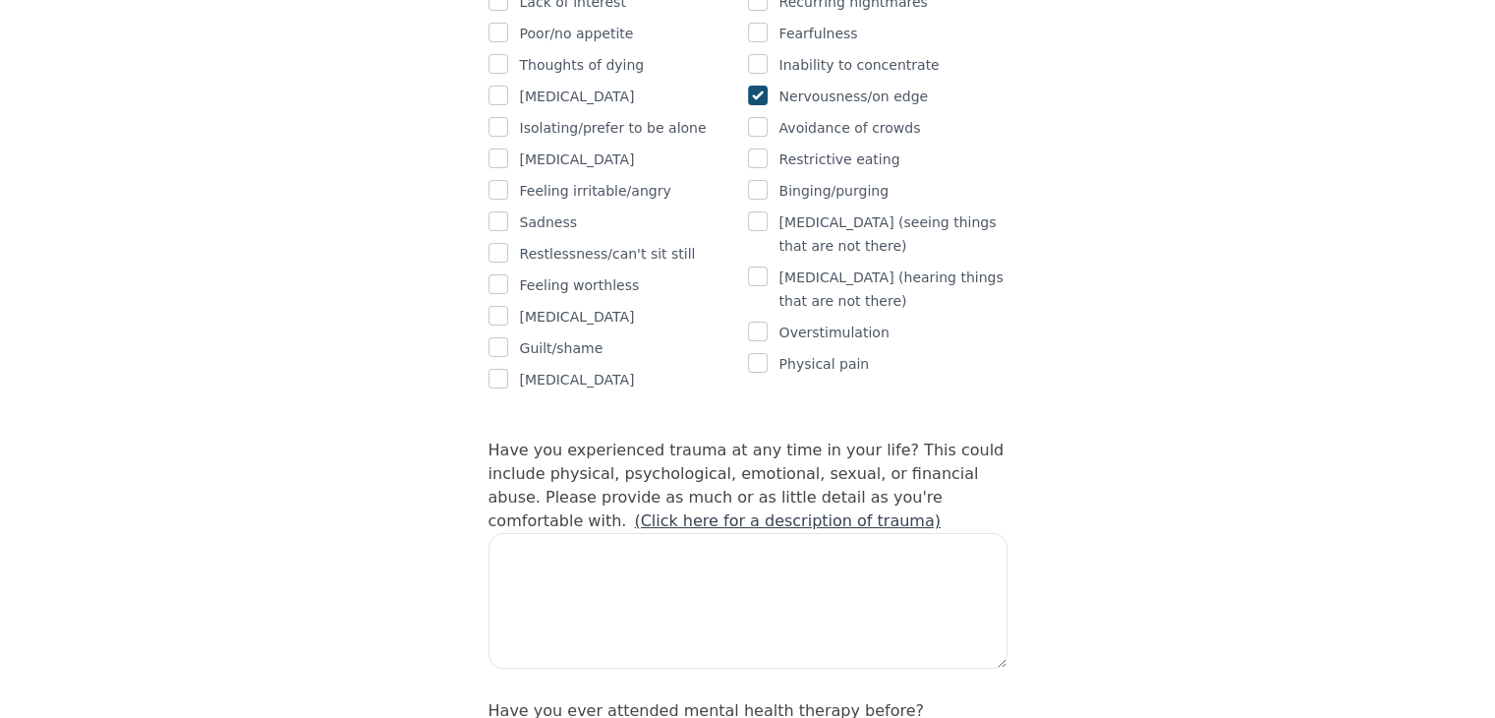
scroll to position [1573, 0]
click at [584, 531] on textarea at bounding box center [748, 599] width 519 height 136
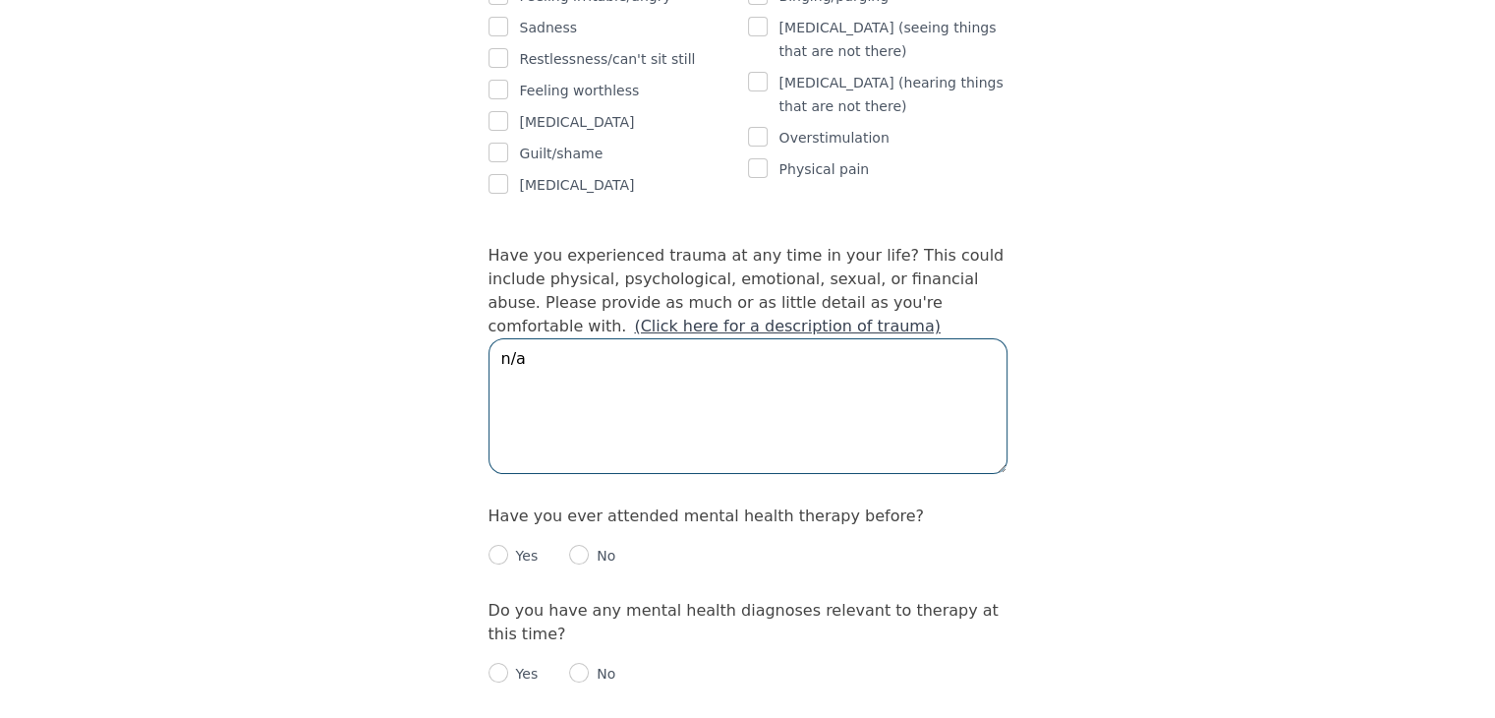
scroll to position [1868, 0]
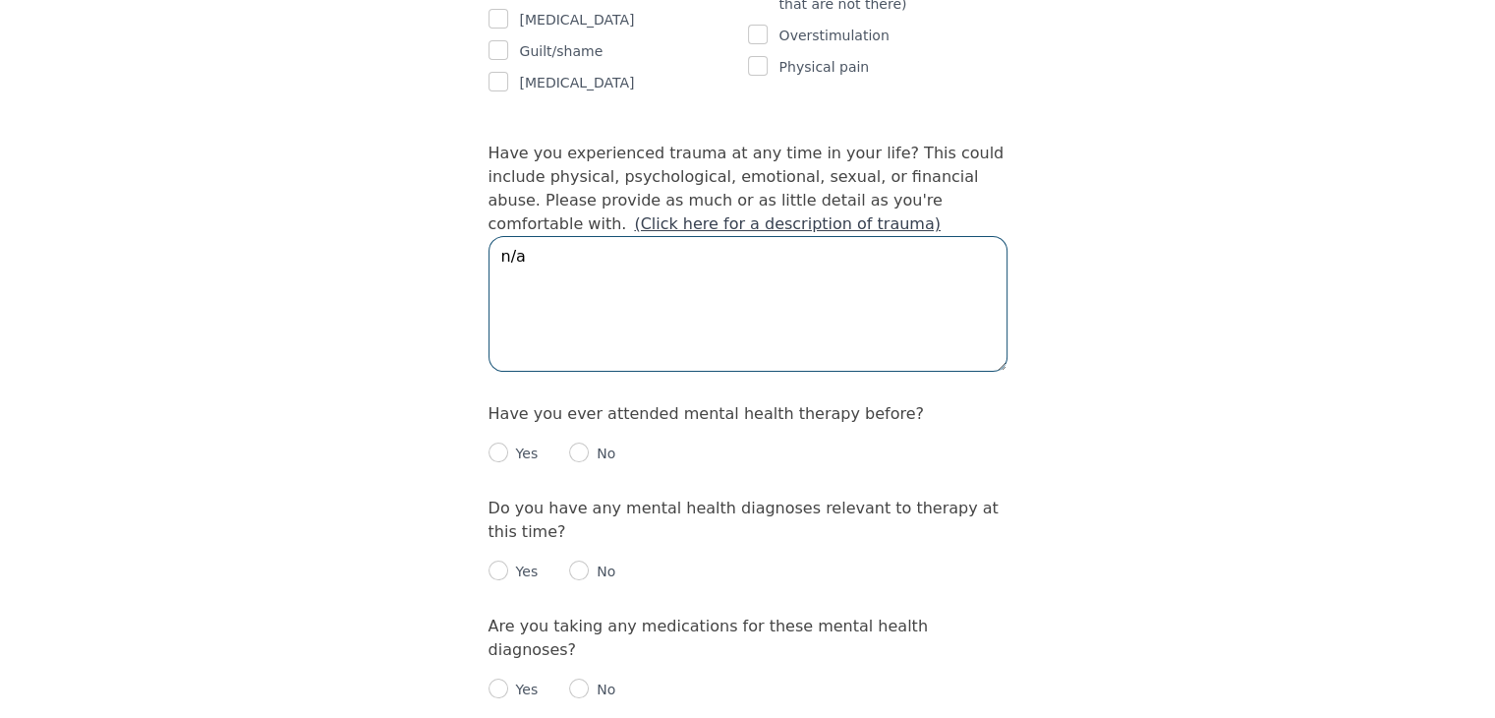
type textarea "n/a"
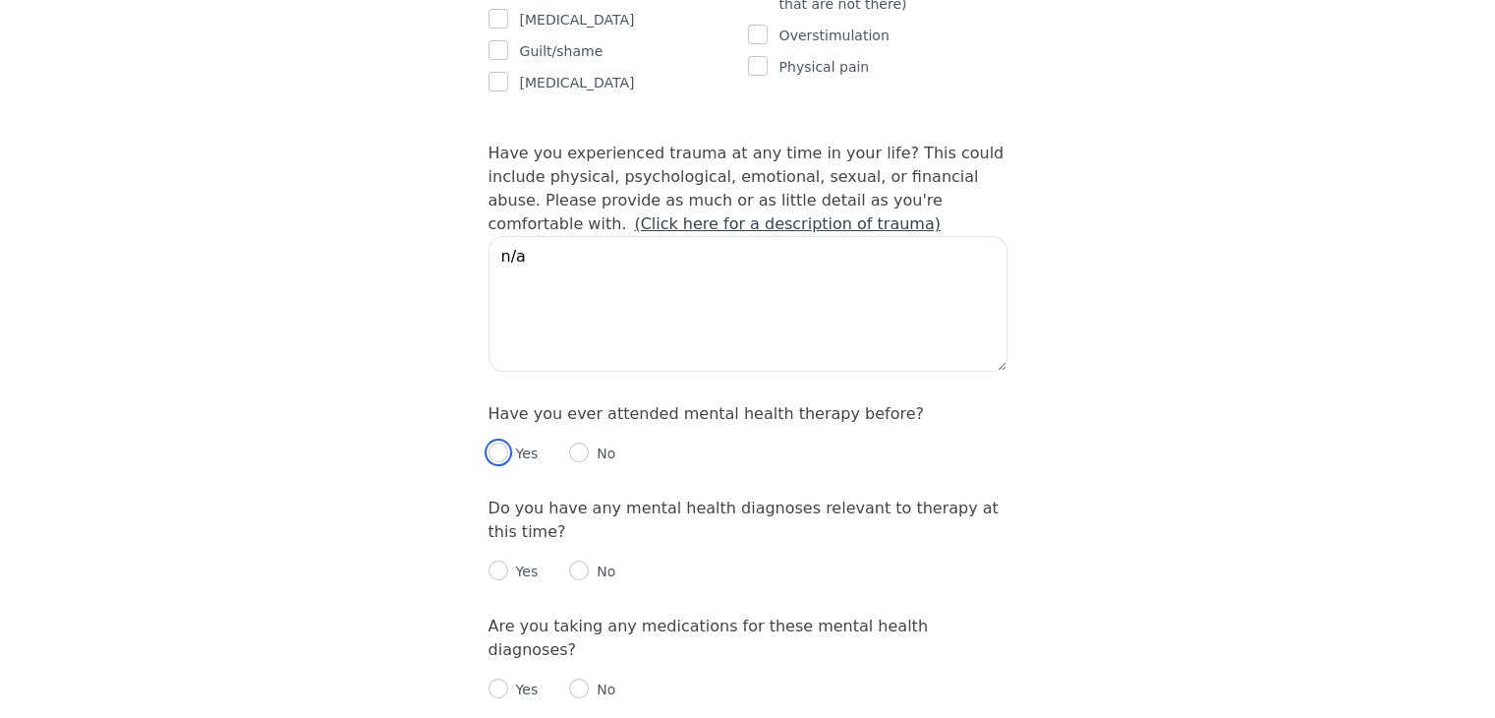
click at [498, 442] on input "radio" at bounding box center [499, 452] width 20 height 20
radio input "true"
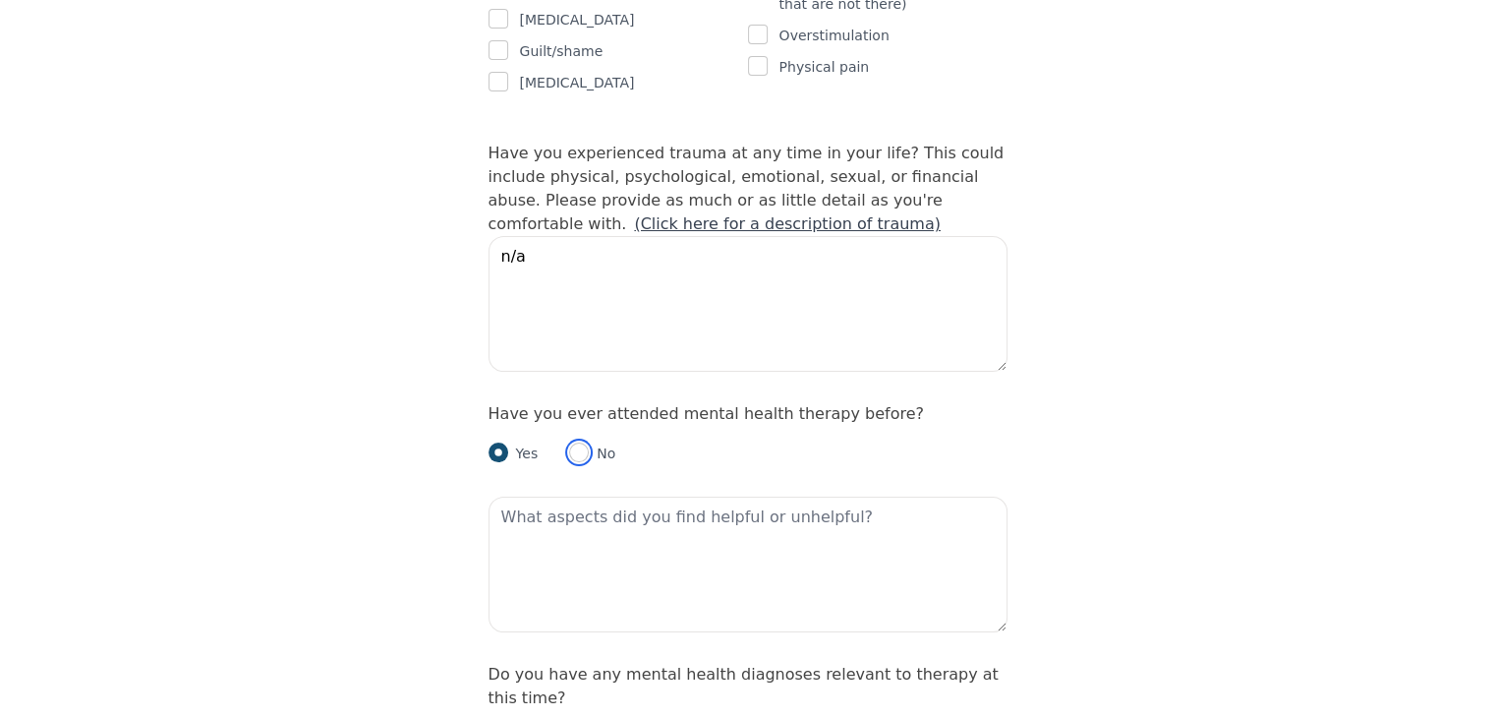
click at [579, 442] on input "radio" at bounding box center [579, 452] width 20 height 20
radio input "true"
radio input "false"
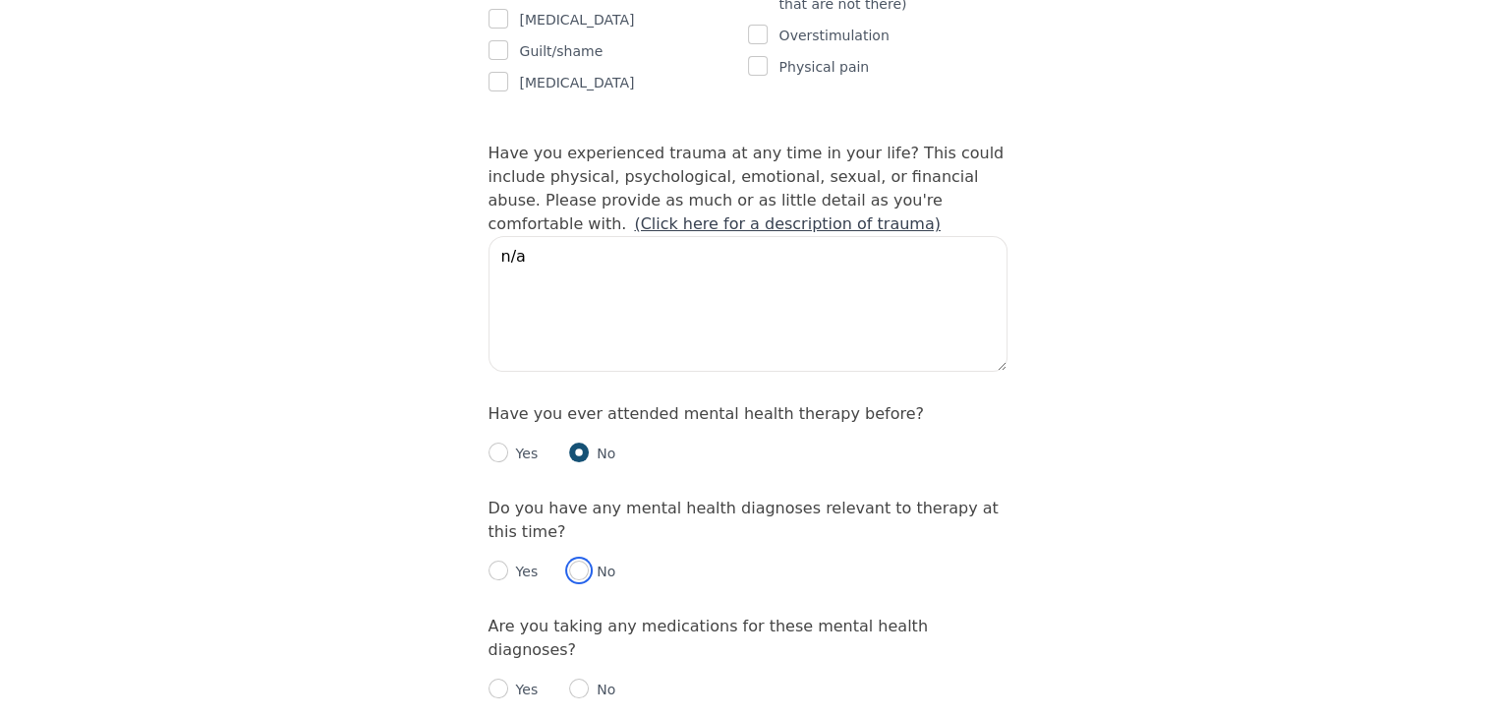
click at [575, 560] on input "radio" at bounding box center [579, 570] width 20 height 20
radio input "true"
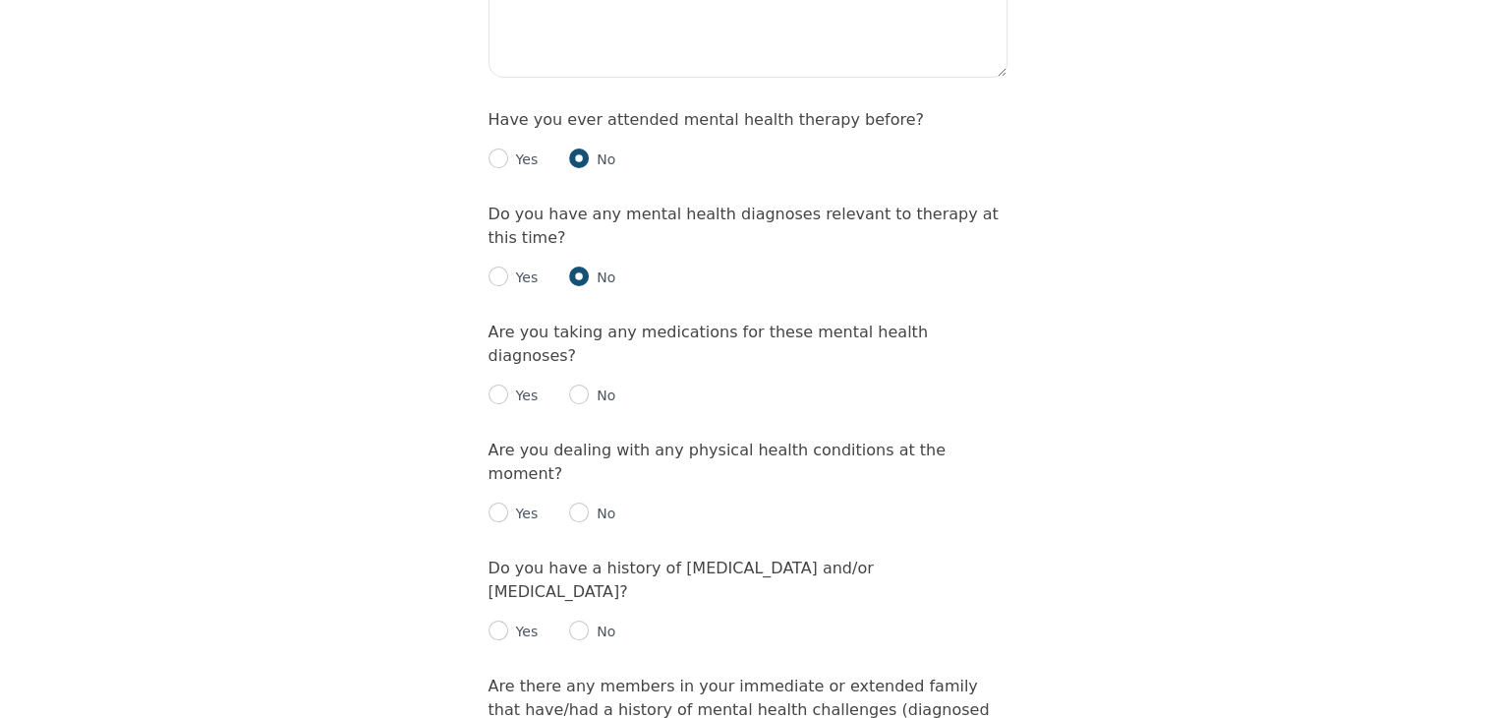
scroll to position [2163, 0]
click at [575, 383] on input "radio" at bounding box center [579, 393] width 20 height 20
radio input "true"
click at [496, 501] on input "radio" at bounding box center [499, 511] width 20 height 20
radio input "true"
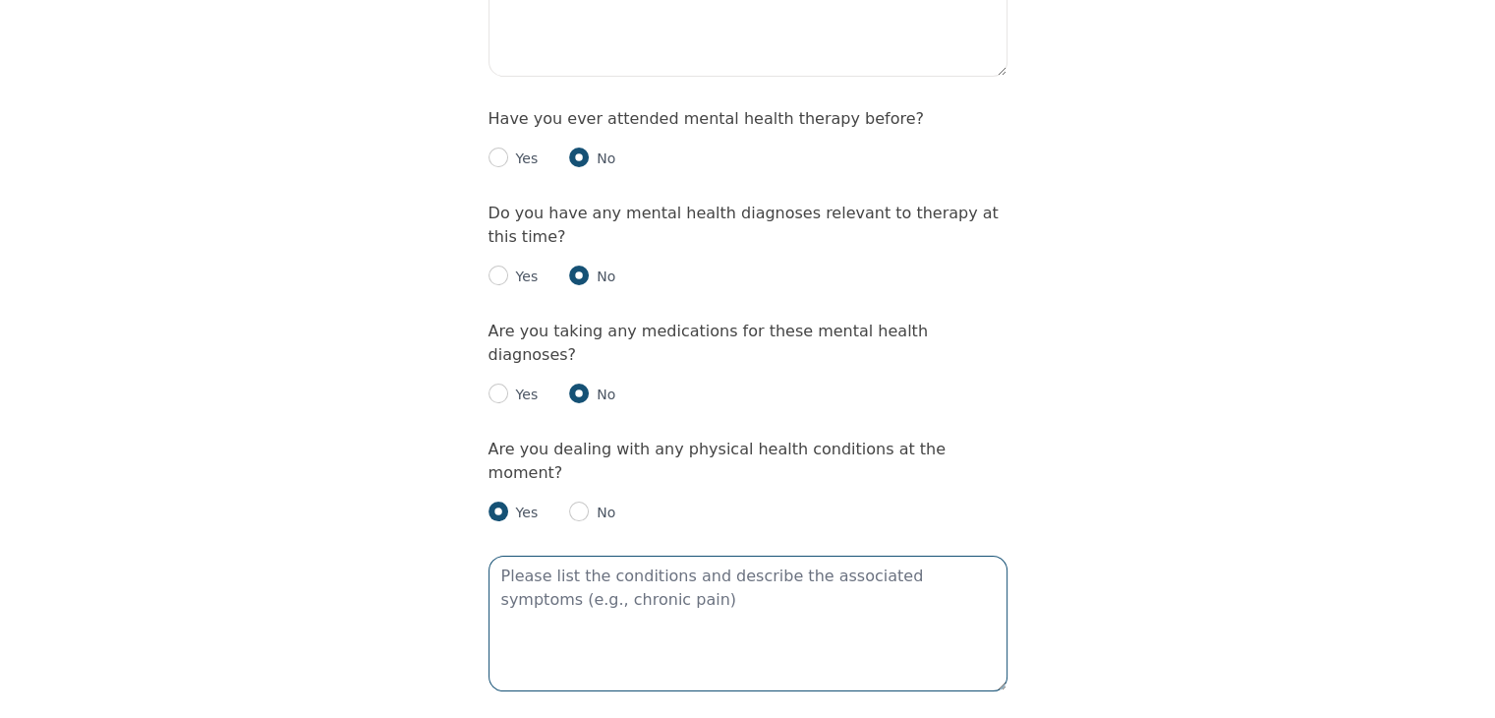
click at [555, 555] on textarea at bounding box center [748, 623] width 519 height 136
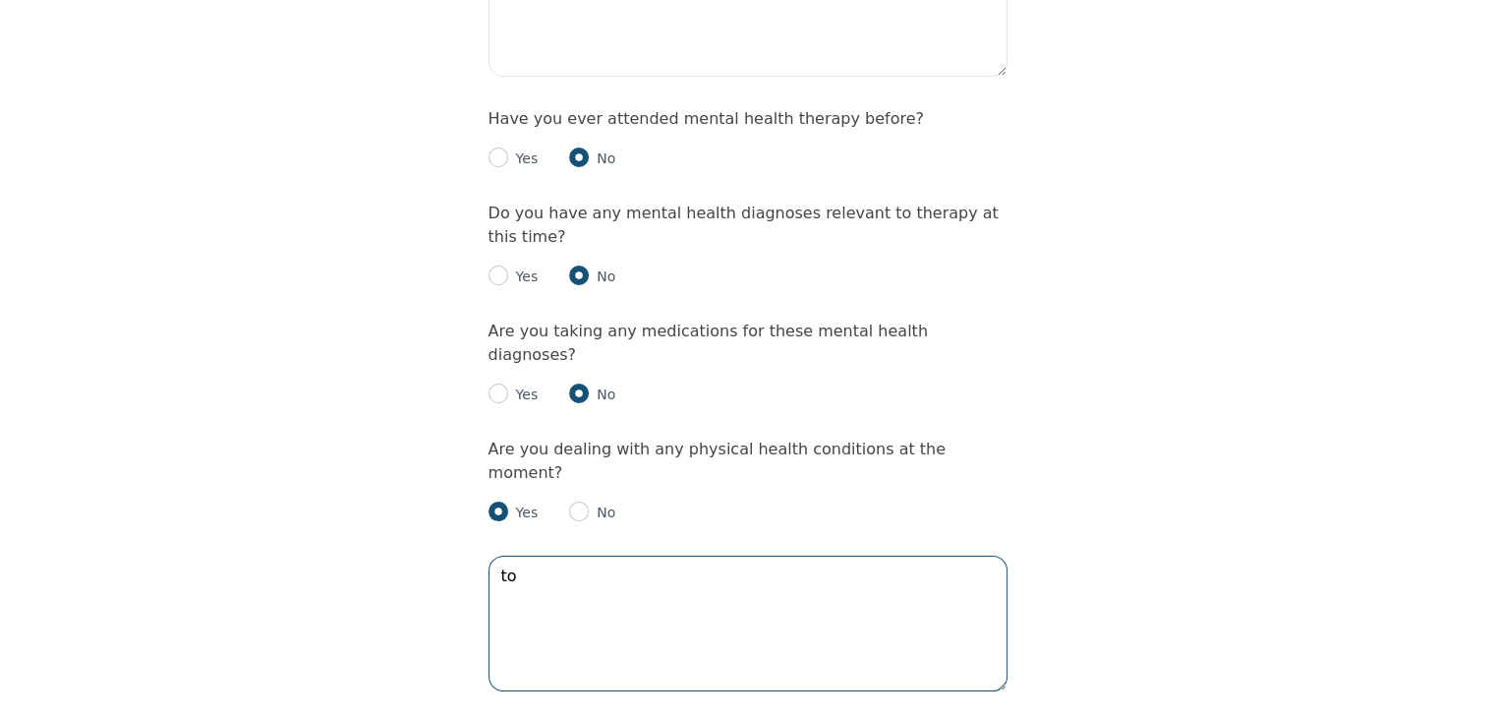
type textarea "t"
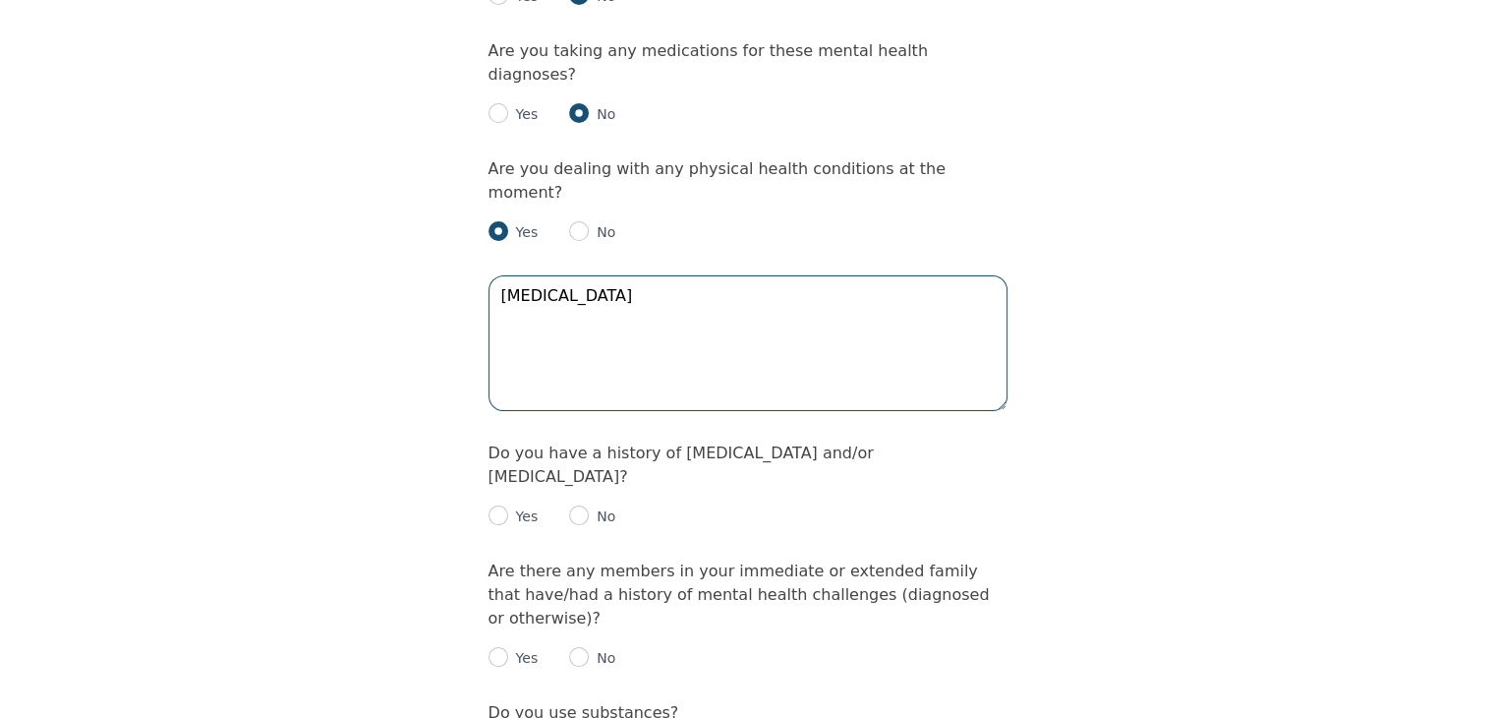
scroll to position [2458, 0]
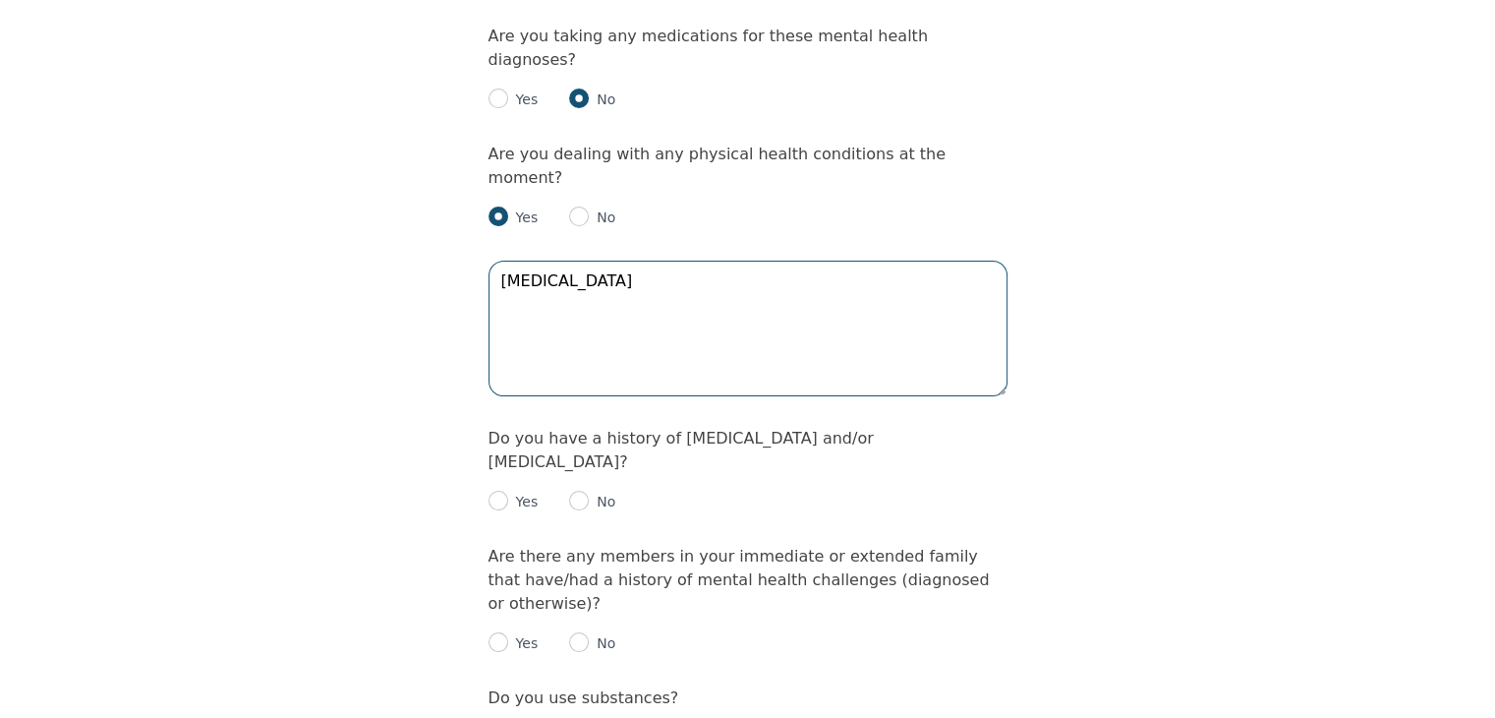
type textarea "[MEDICAL_DATA]"
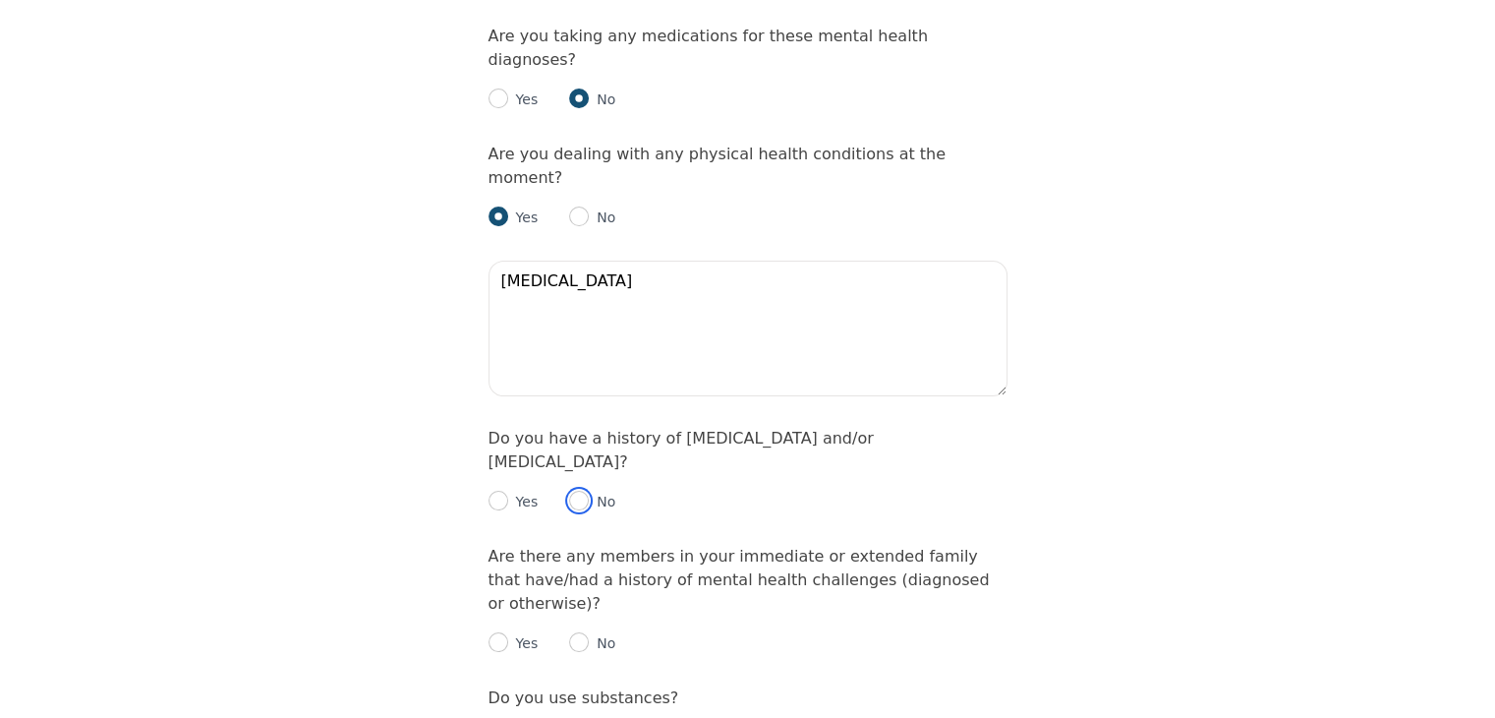
click at [581, 491] on input "radio" at bounding box center [579, 501] width 20 height 20
radio input "true"
click at [578, 632] on input "radio" at bounding box center [579, 642] width 20 height 20
radio input "true"
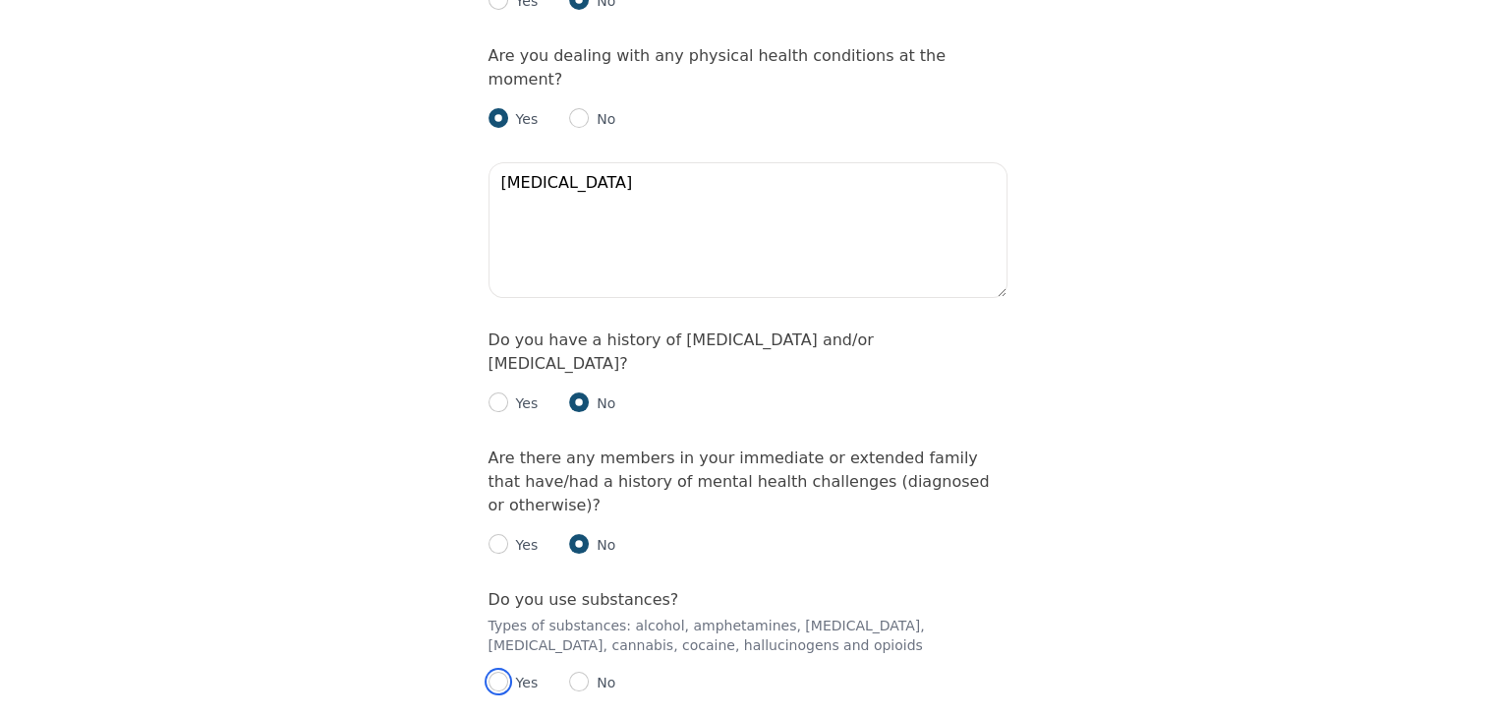
click at [504, 671] on input "radio" at bounding box center [499, 681] width 20 height 20
radio input "true"
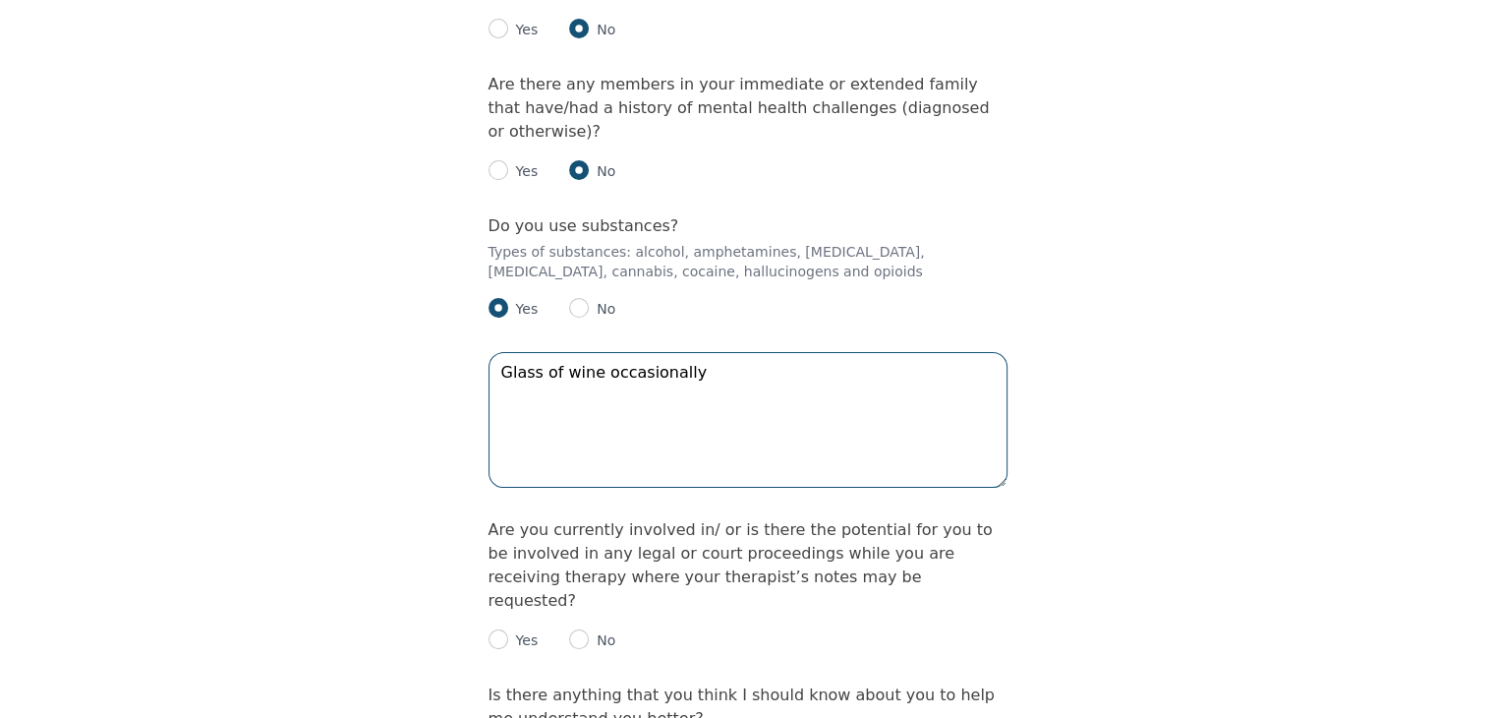
scroll to position [2949, 0]
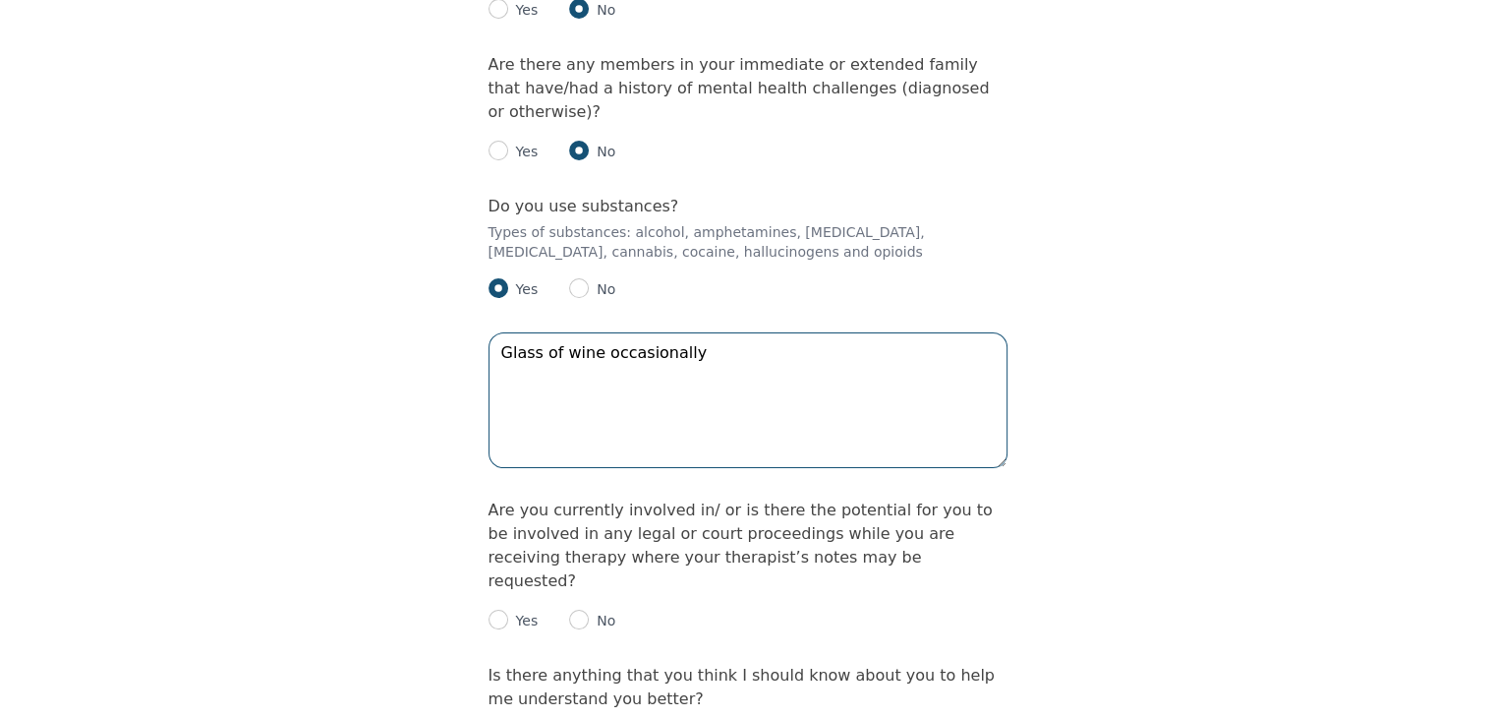
type textarea "Glass of wine occasionally"
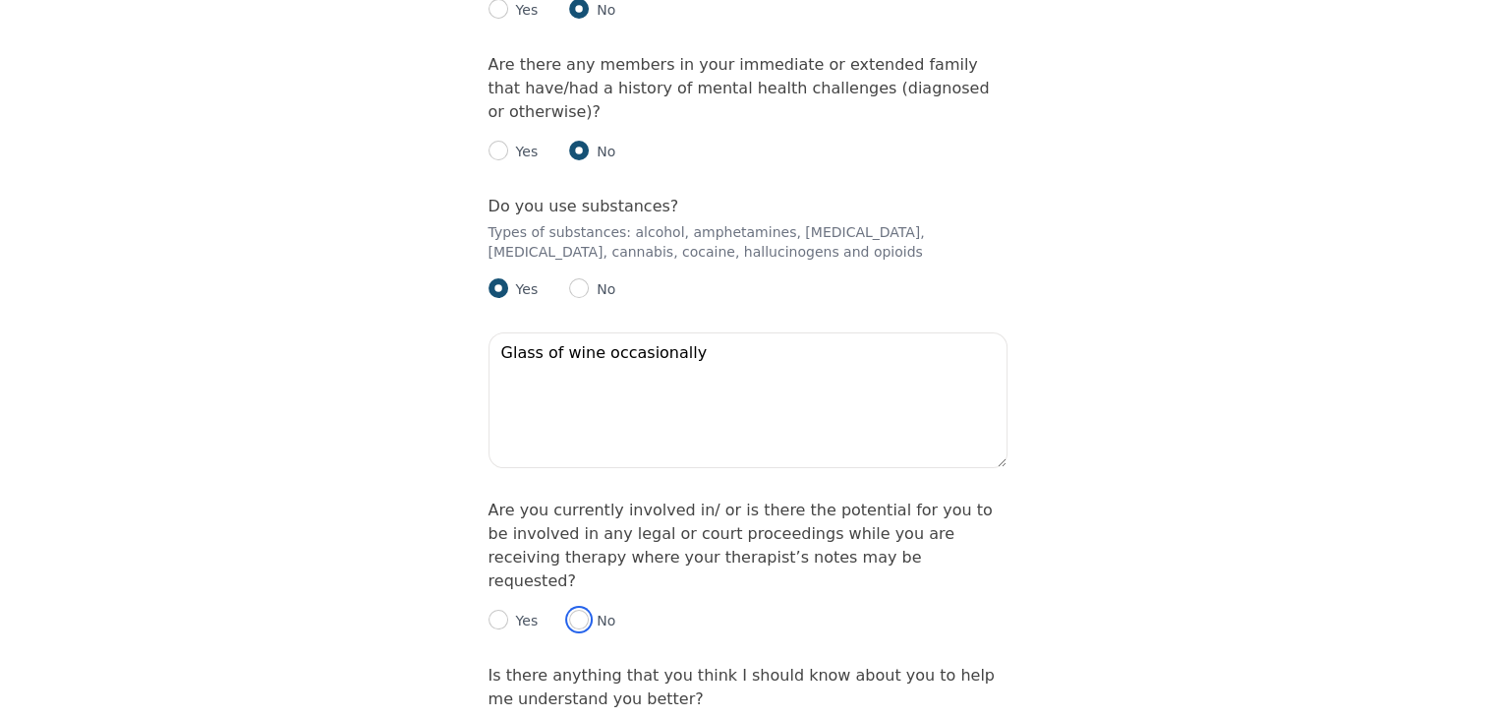
click at [582, 609] on input "radio" at bounding box center [579, 619] width 20 height 20
radio input "true"
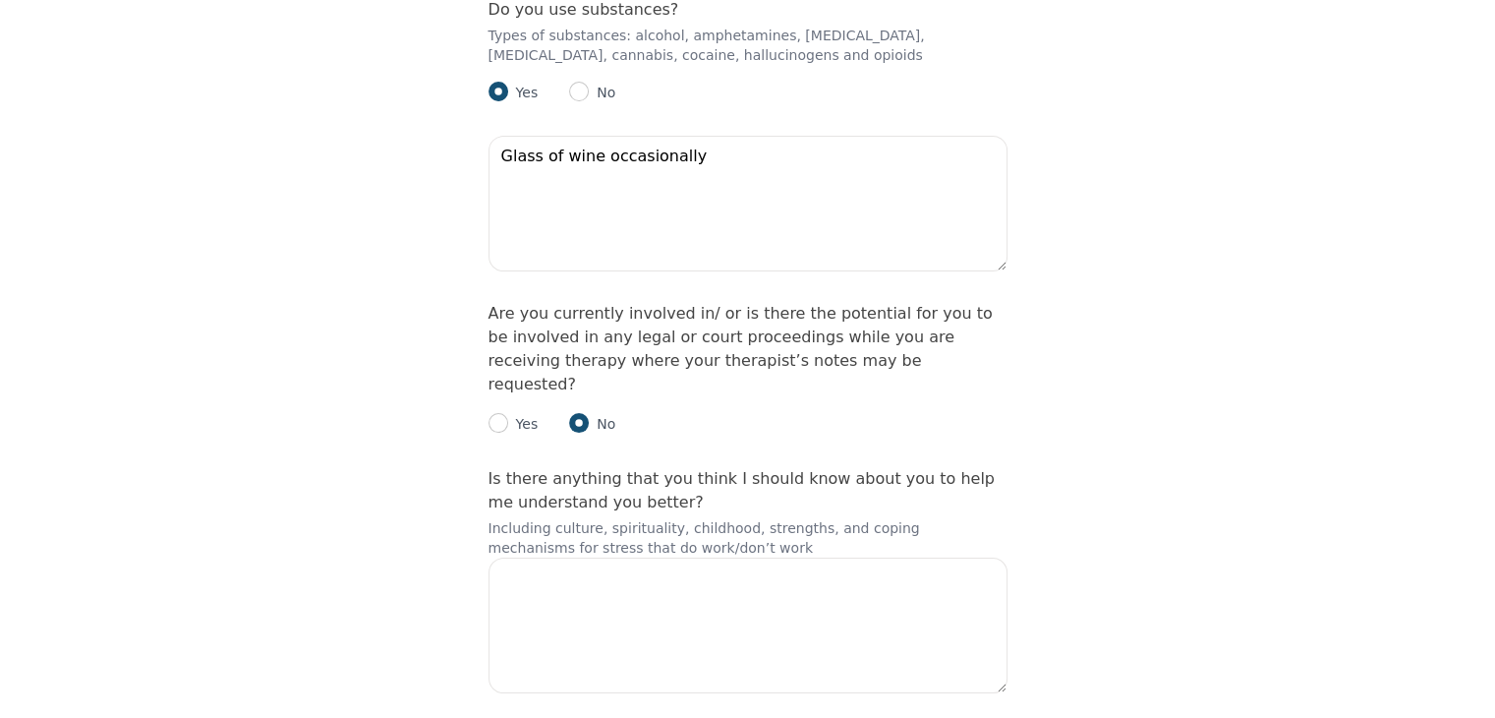
scroll to position [3154, 0]
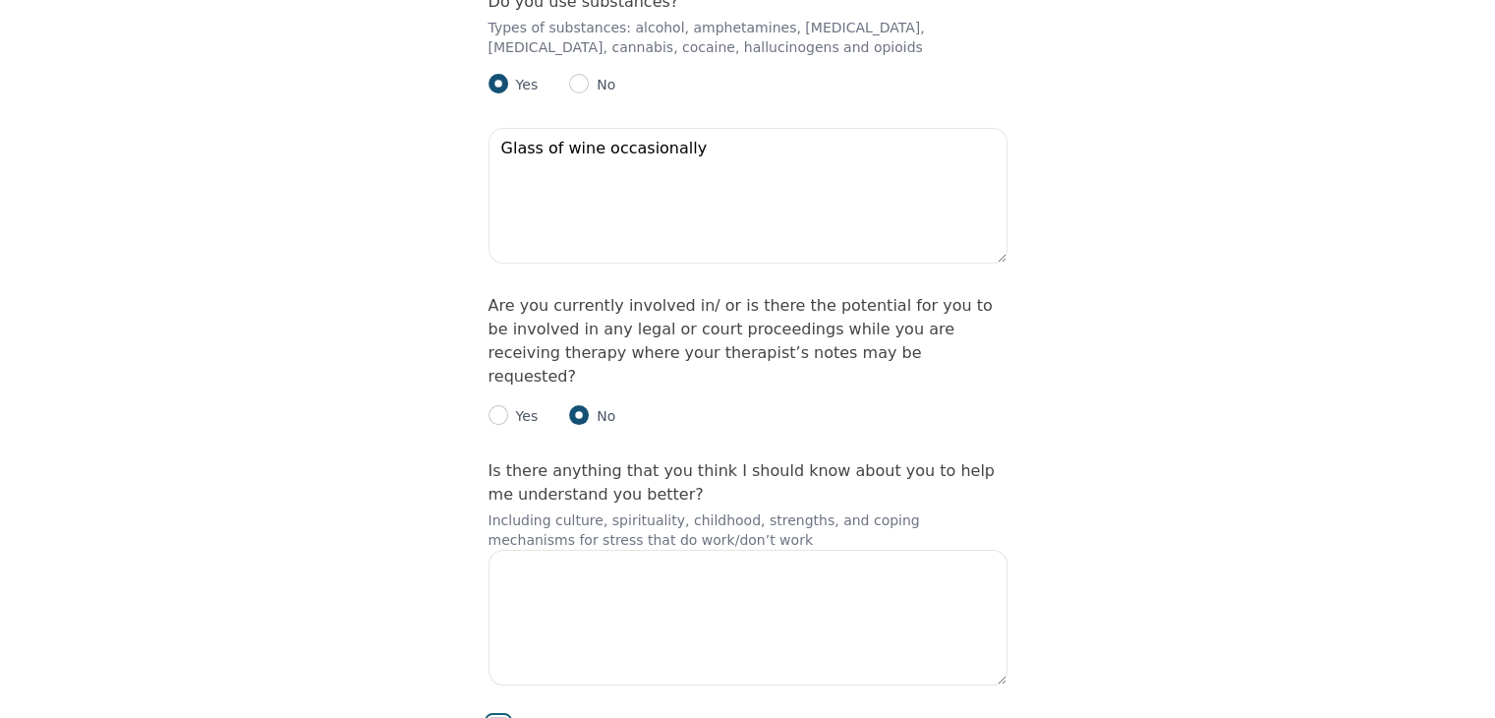
click at [499, 717] on input "checkbox" at bounding box center [499, 727] width 20 height 20
checkbox input "true"
